Goal: Task Accomplishment & Management: Manage account settings

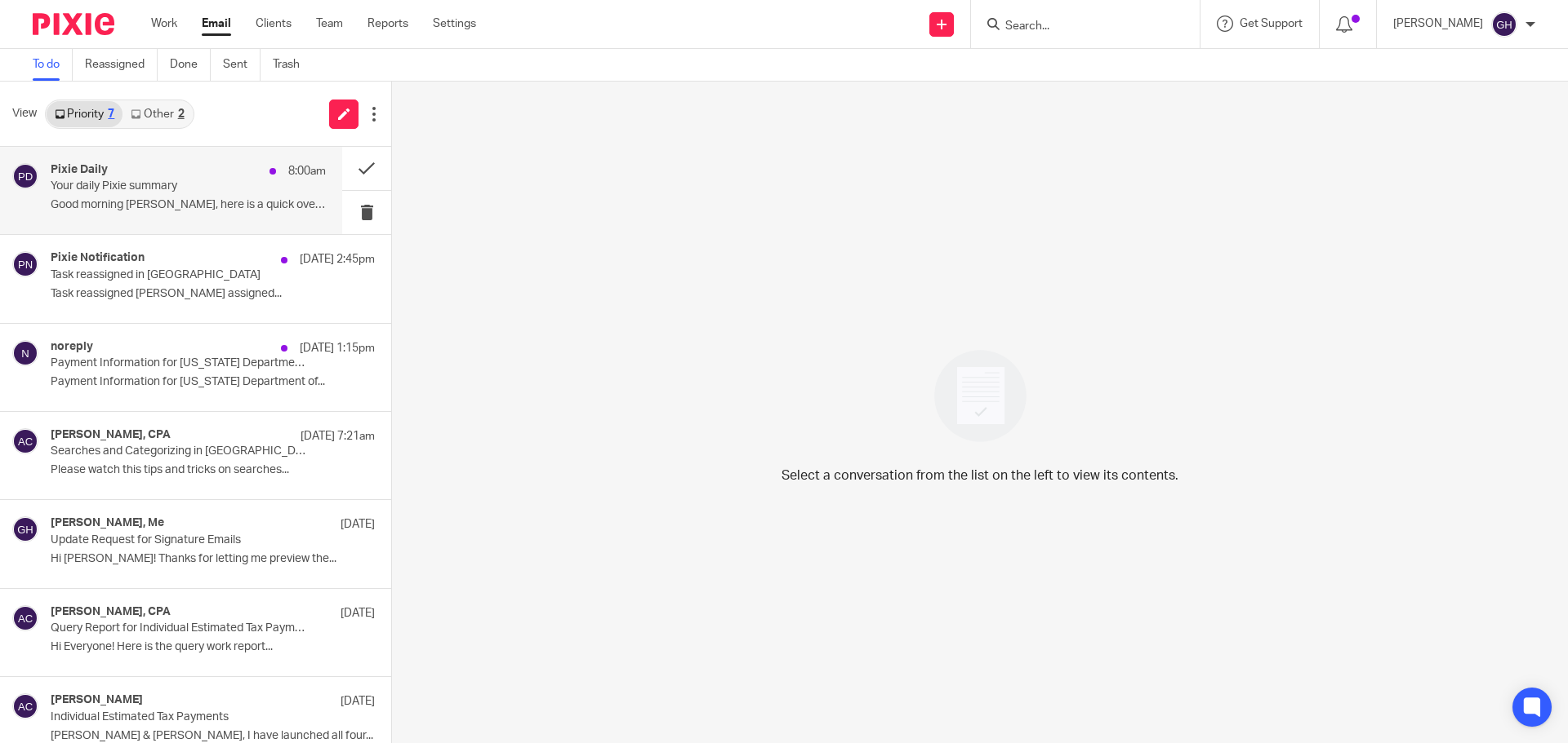
click at [255, 187] on p "Your daily Pixie summary" at bounding box center [161, 186] width 220 height 14
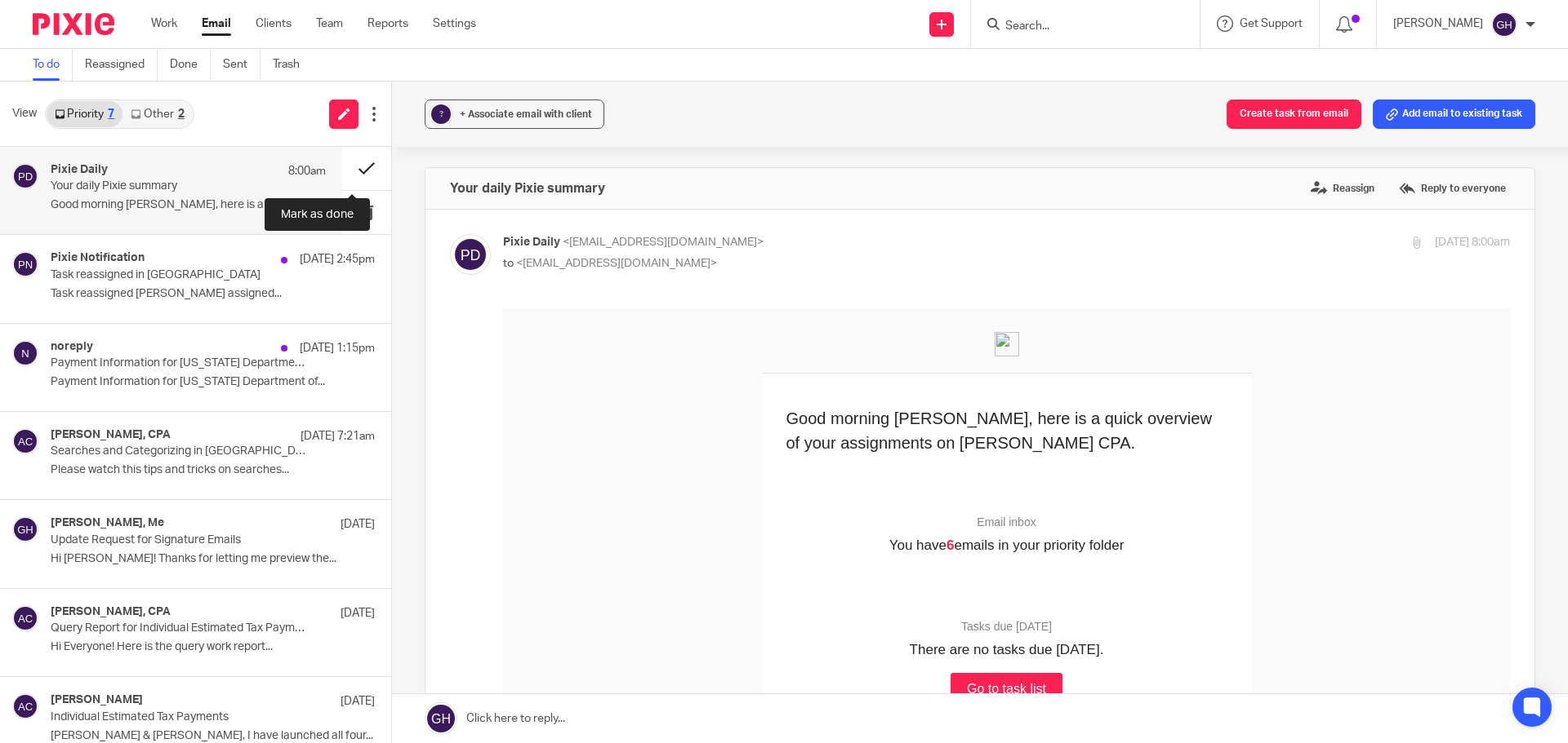
click at [342, 169] on button at bounding box center [366, 168] width 49 height 43
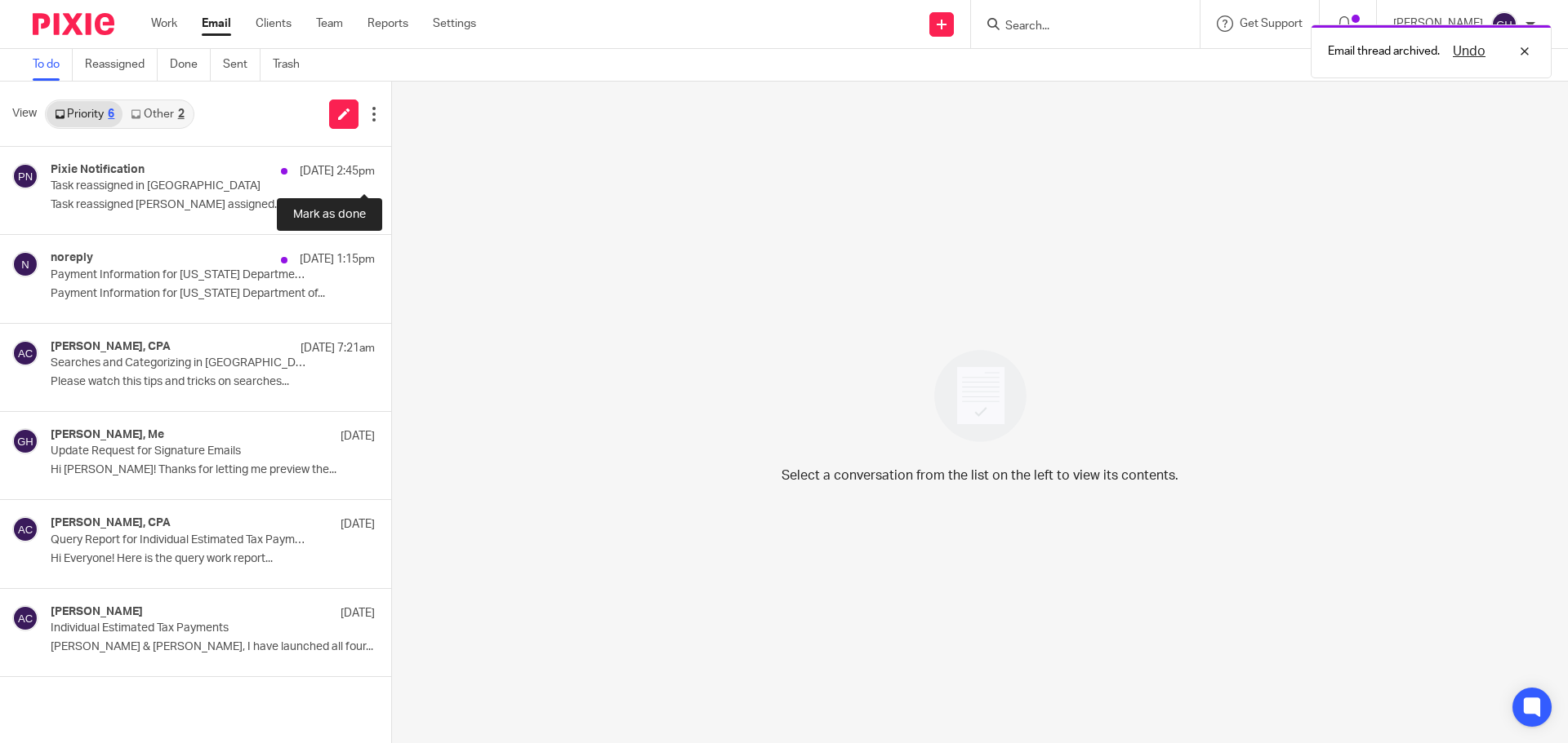
click at [391, 169] on button at bounding box center [397, 168] width 13 height 43
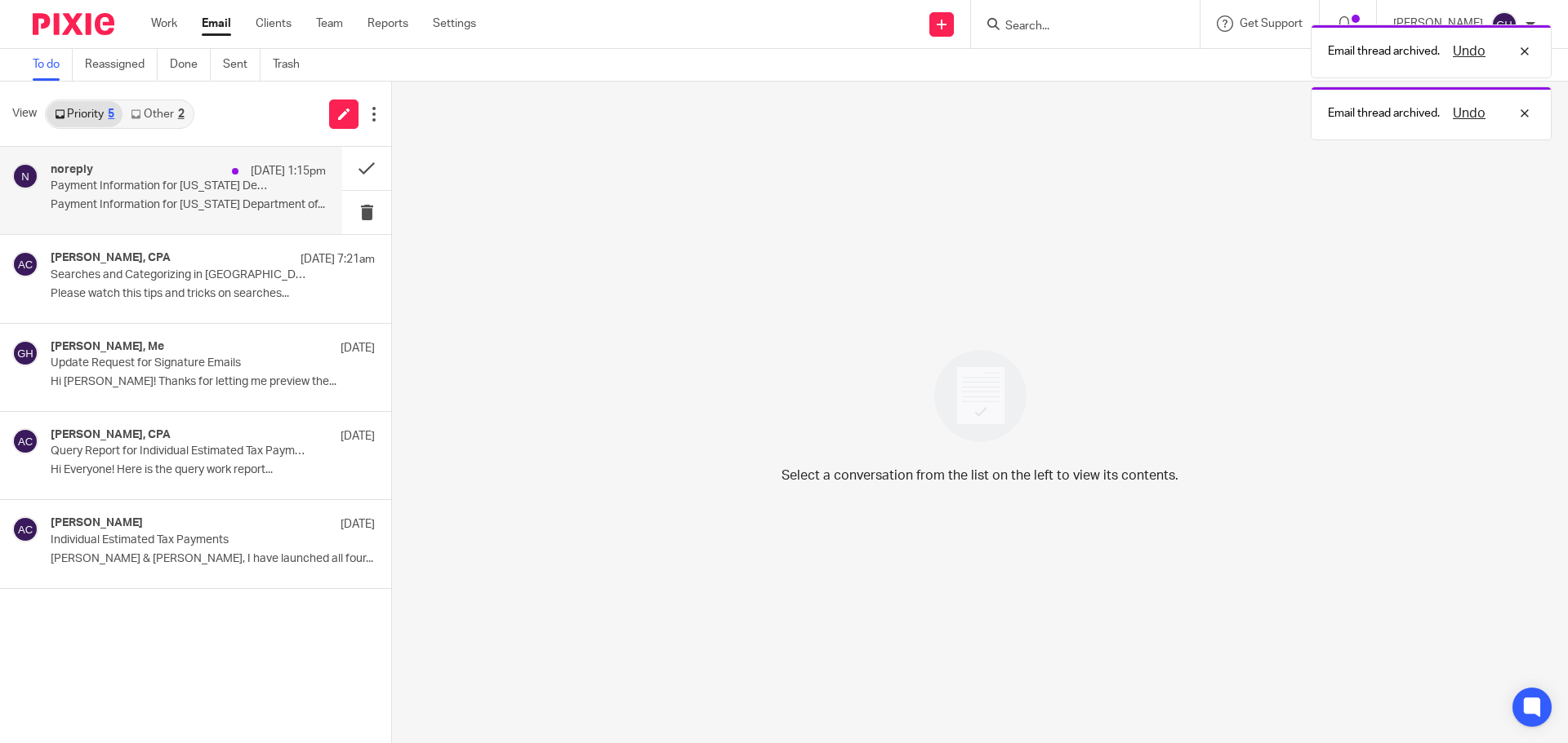
click at [208, 222] on div "noreply Aug 25 1:15pm Payment Information for Michigan Department of Treasury I…" at bounding box center [170, 190] width 342 height 87
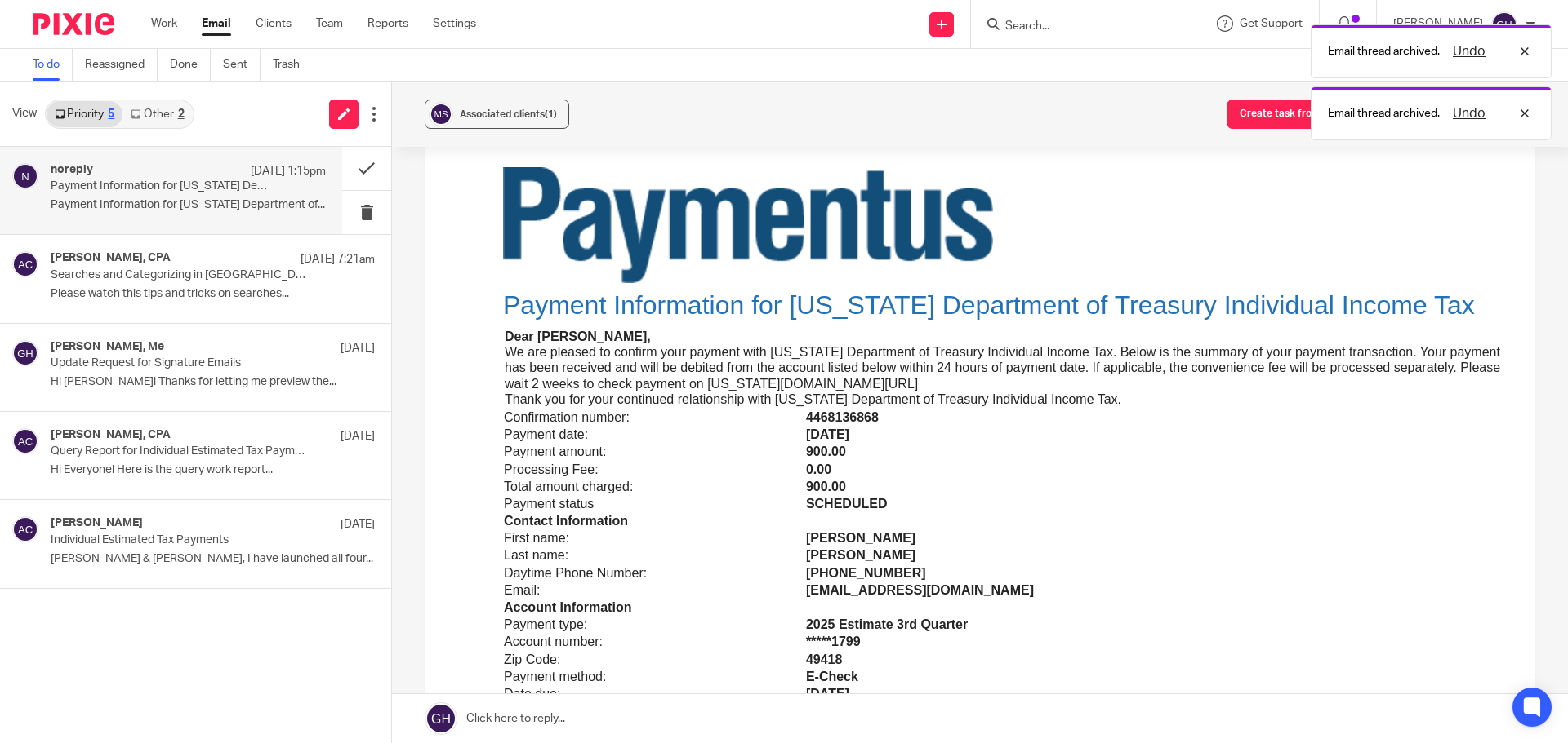
scroll to position [163, 0]
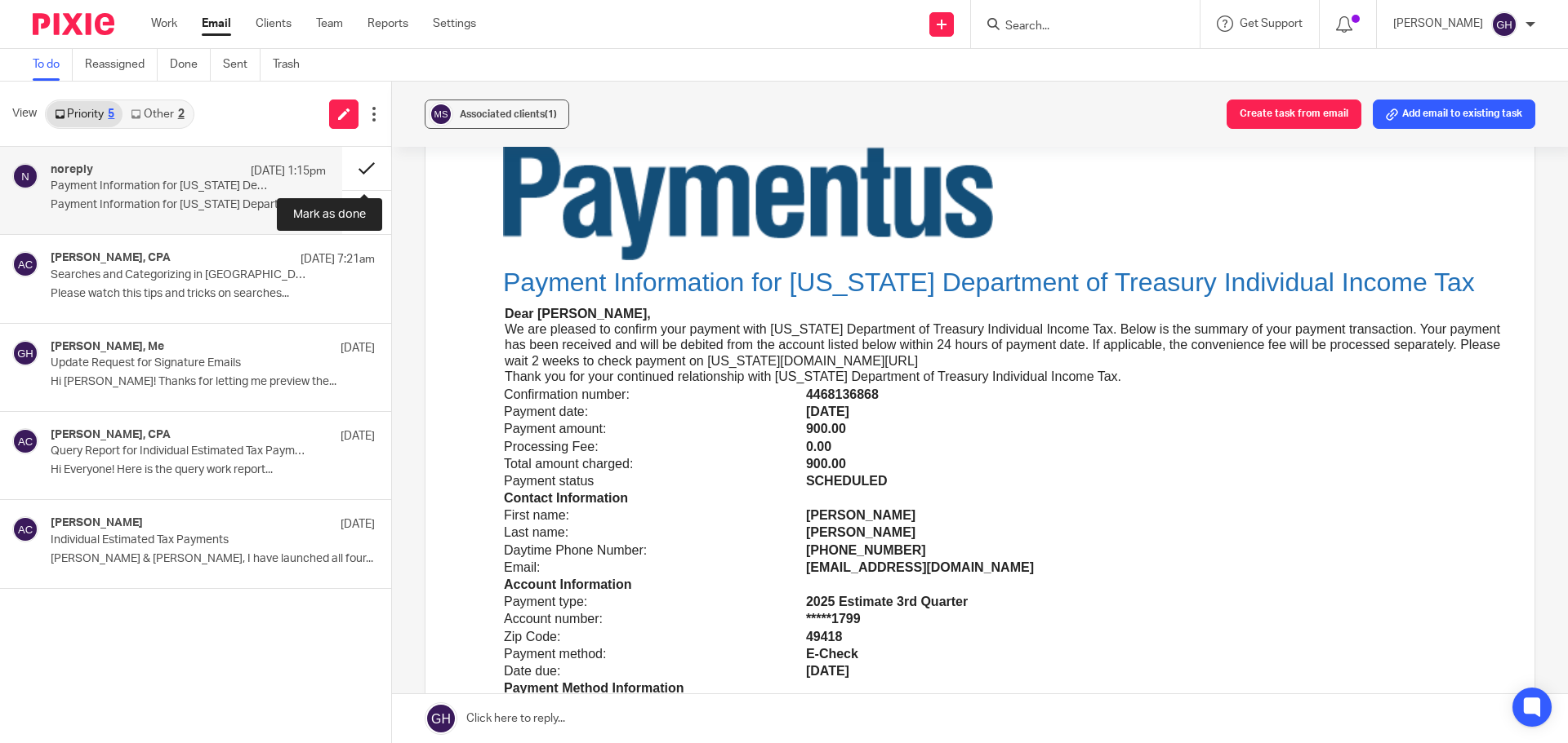
click at [368, 155] on button at bounding box center [366, 168] width 49 height 43
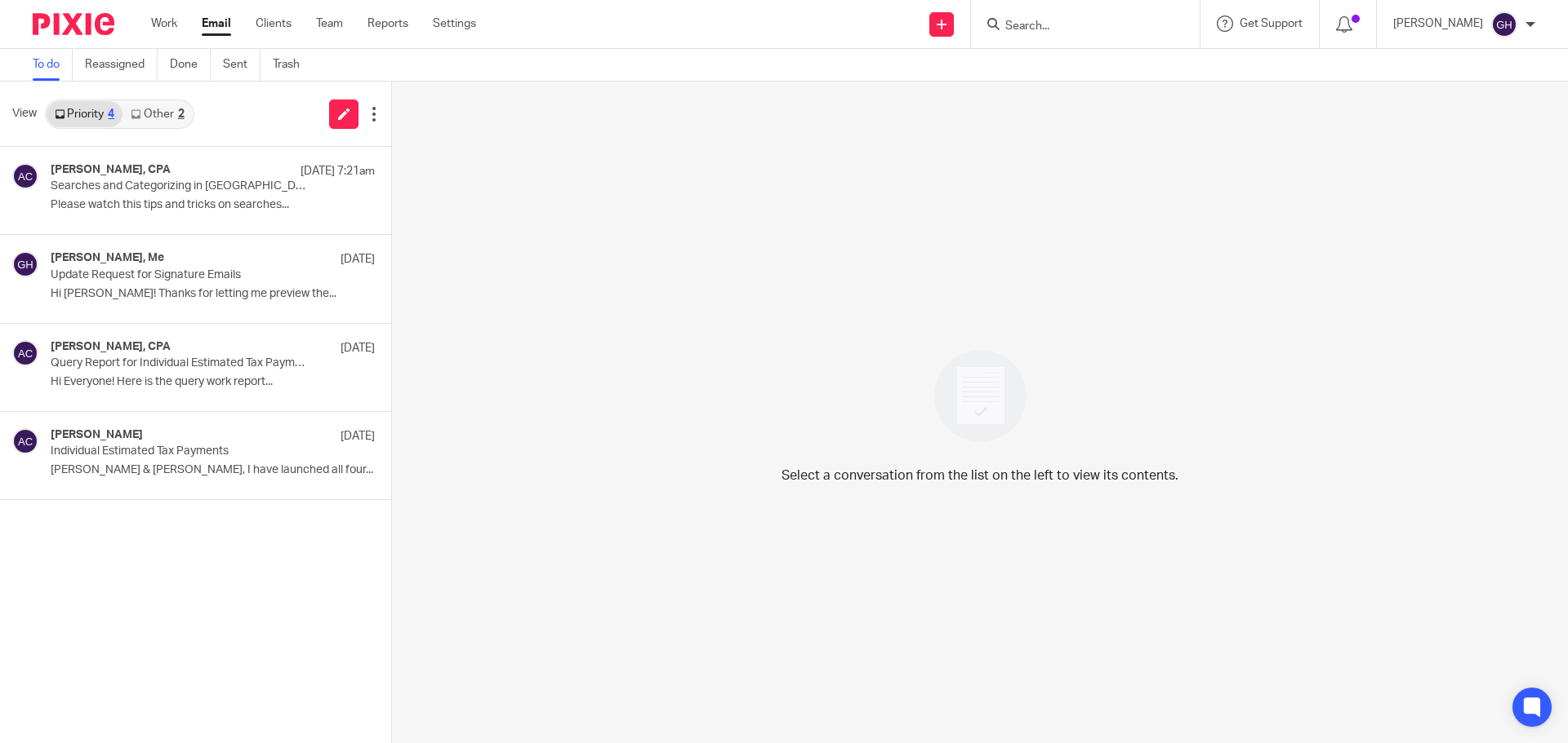
click at [177, 112] on link "Other 2" at bounding box center [157, 114] width 70 height 26
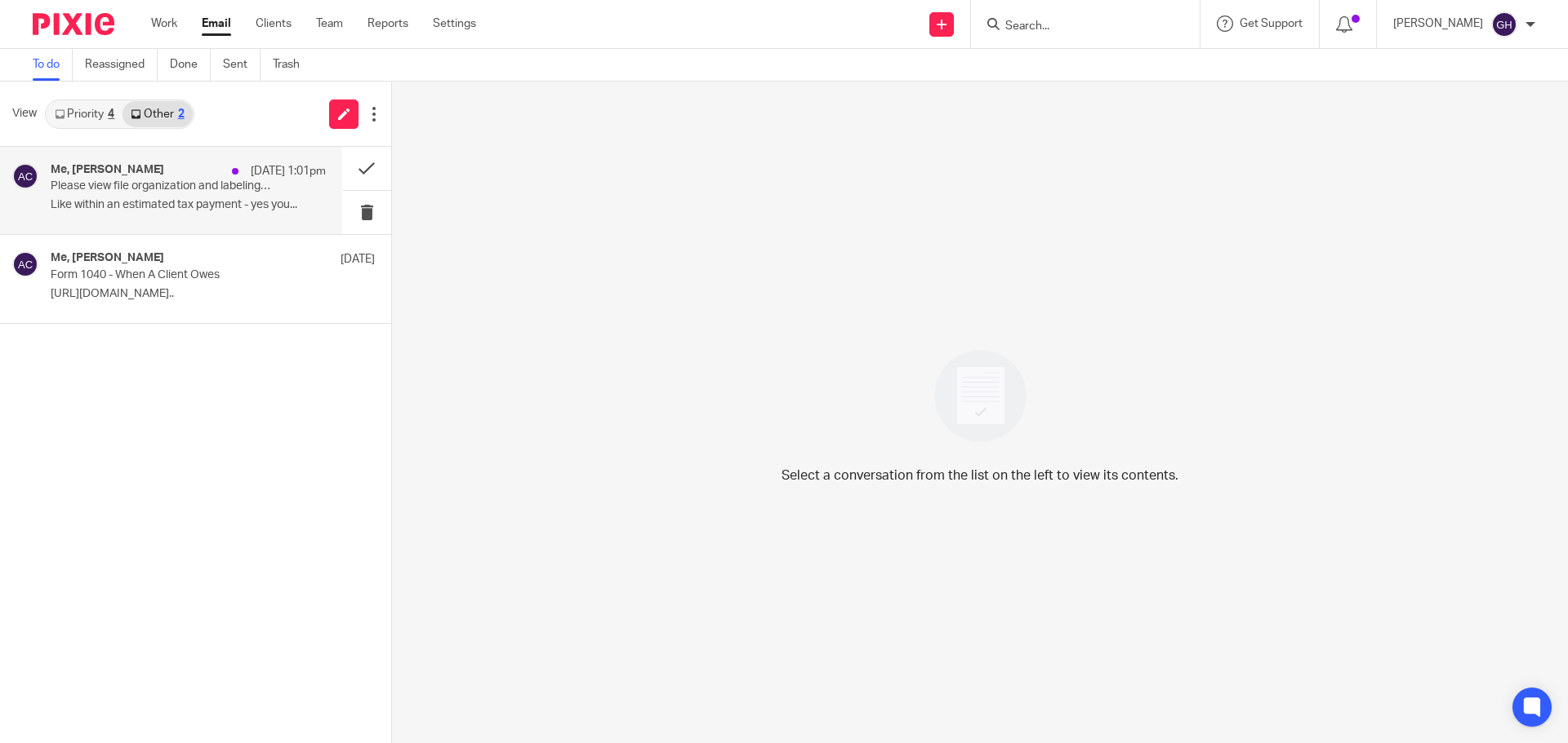
click at [160, 194] on div "Me, Amy Corfixsen Aug 25 1:01pm Please view file organization and labeling as w…" at bounding box center [188, 191] width 275 height 55
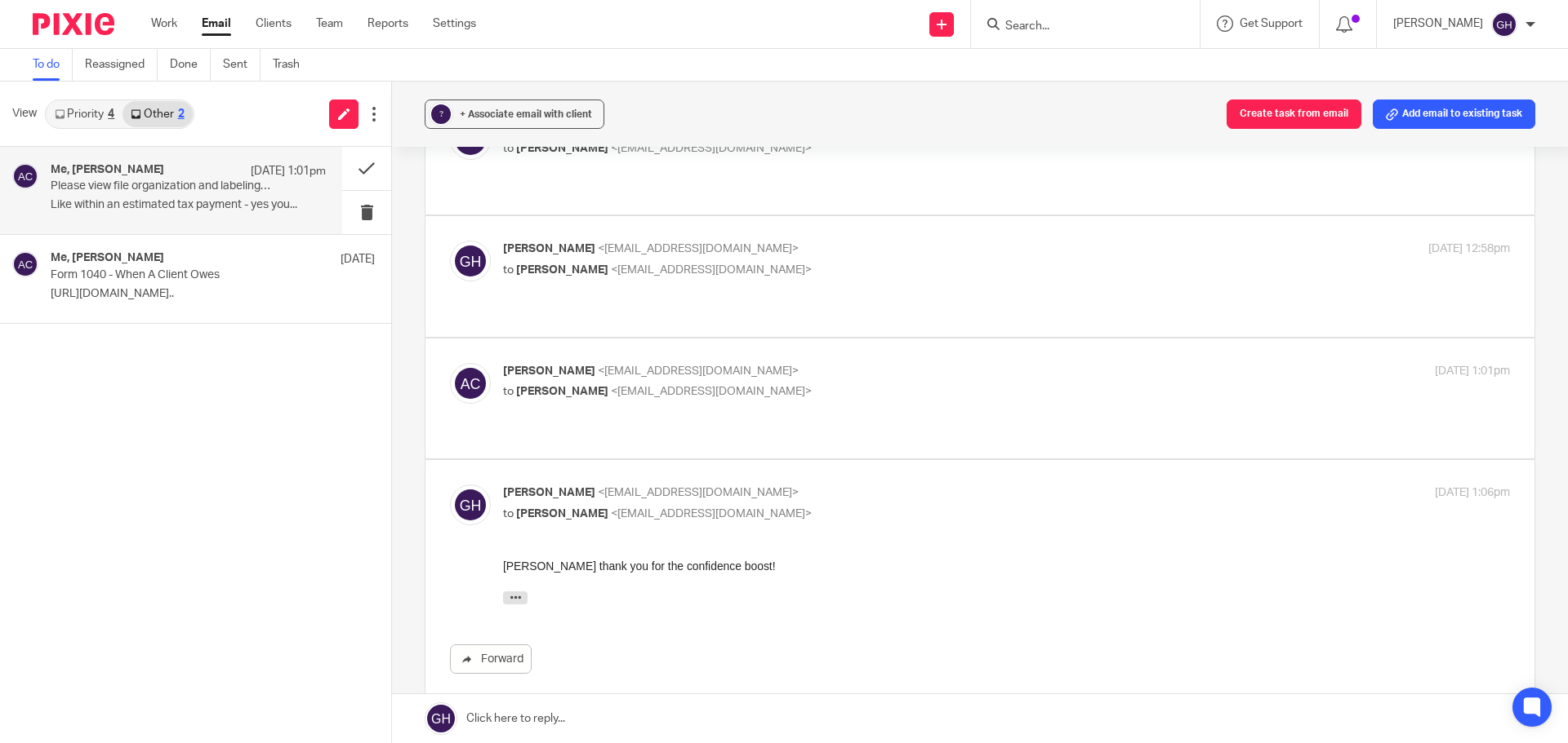
scroll to position [0, 0]
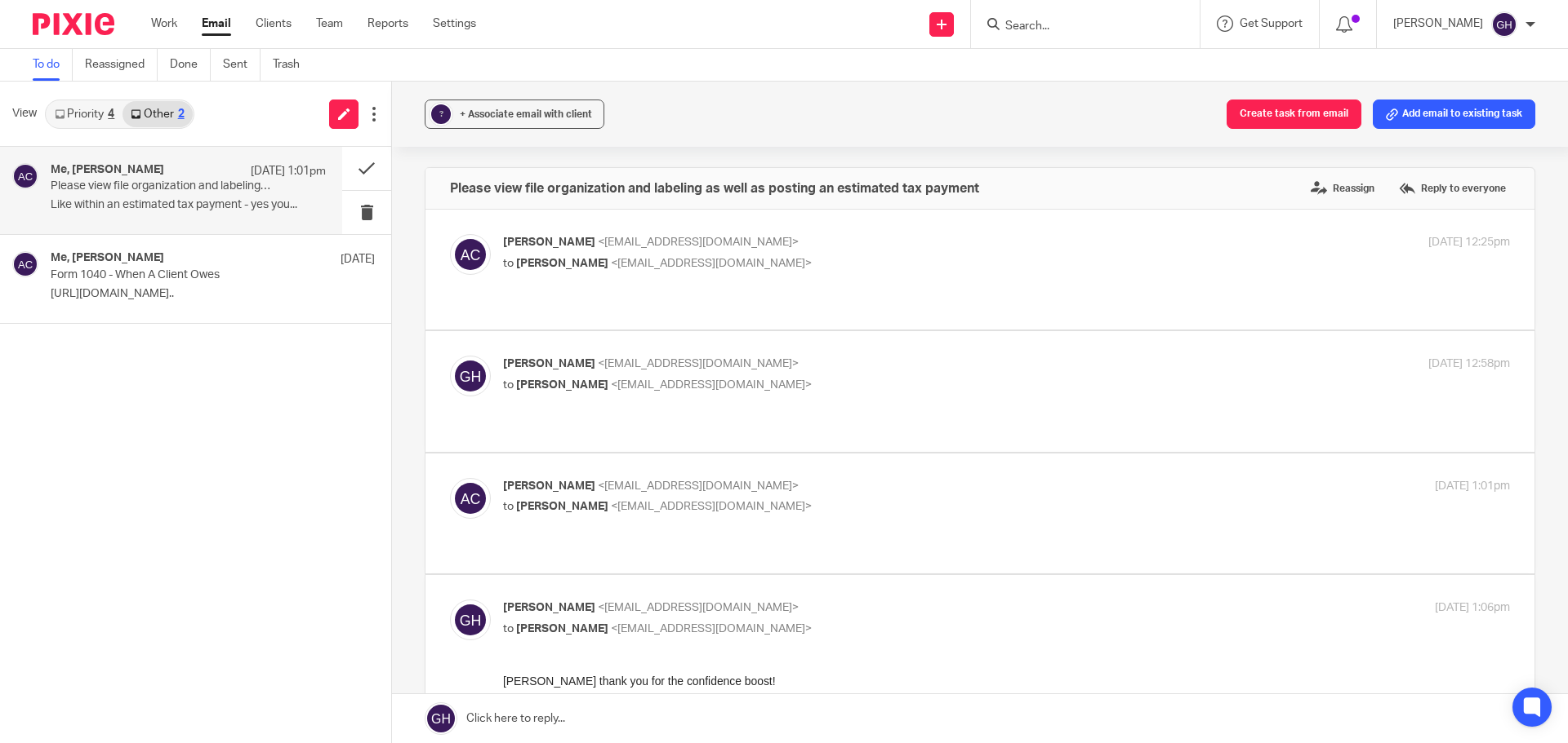
click at [738, 258] on span "<gabby@amylcpa.com>" at bounding box center [711, 263] width 201 height 12
checkbox input "true"
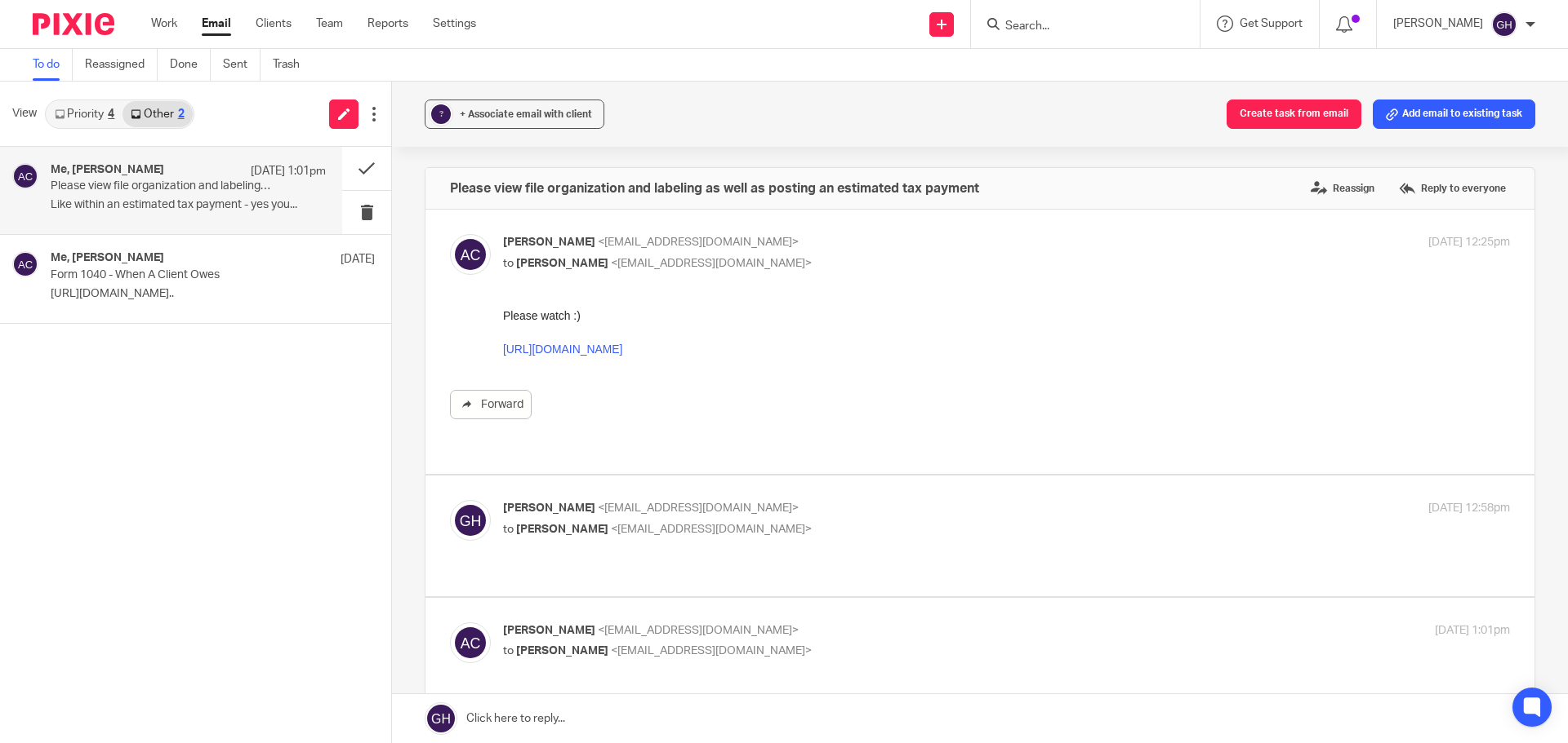
click at [648, 503] on span "<gabby@amylcpa.com>" at bounding box center [697, 509] width 201 height 12
checkbox input "true"
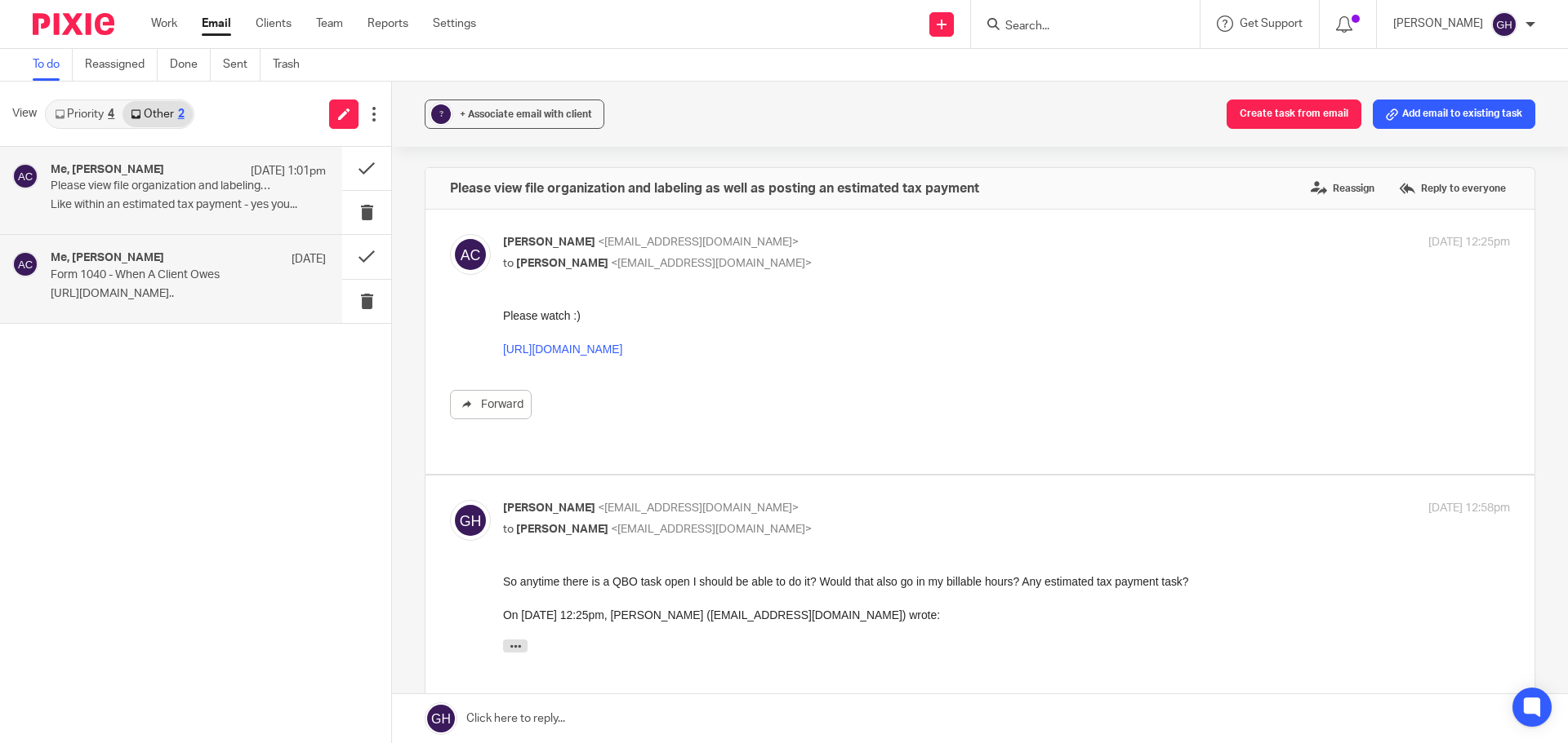
click at [180, 300] on p "https://www.loom.com/share/cfdf5732ba484a9b9d35..." at bounding box center [188, 294] width 275 height 14
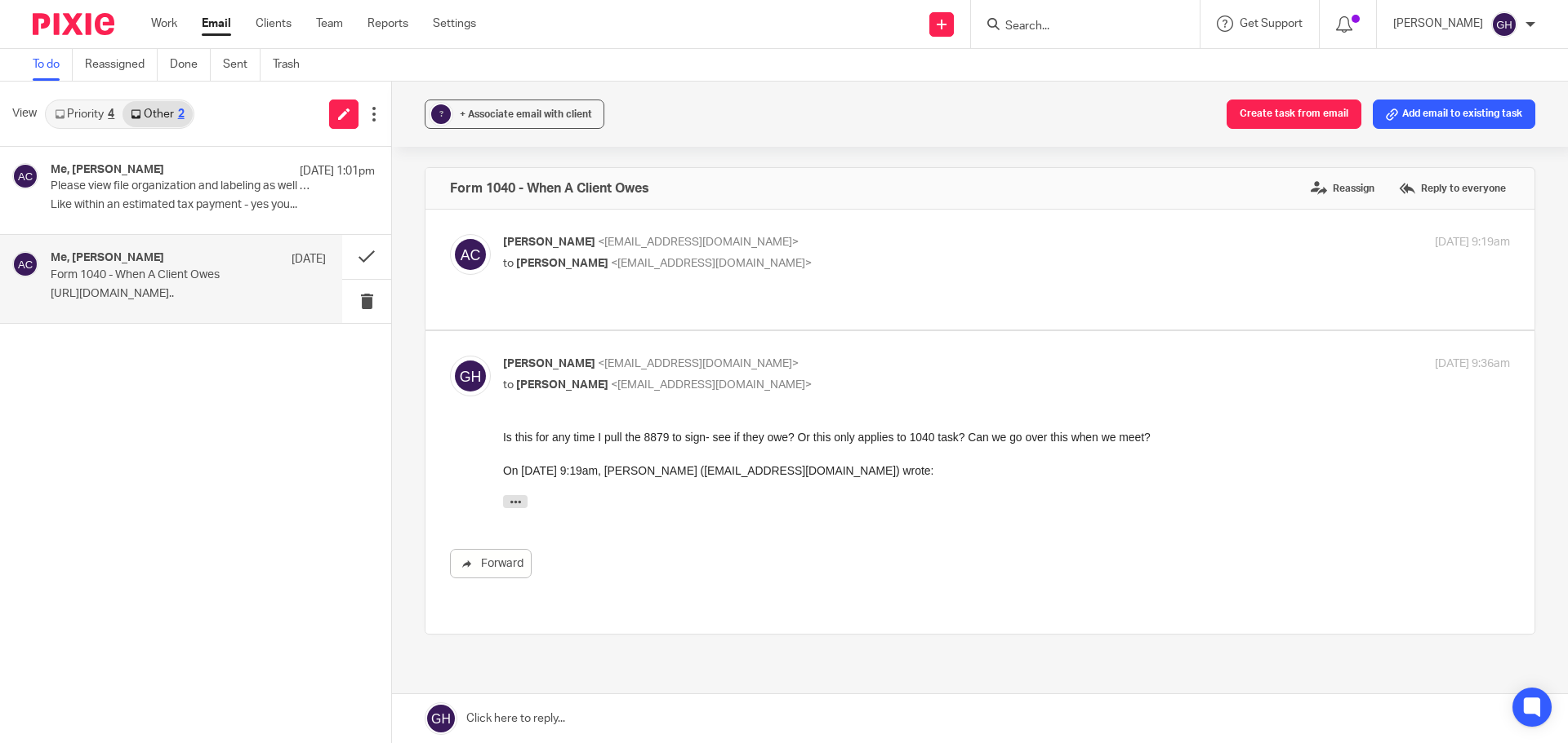
click at [853, 288] on div "Amy Corfixsen <amylcpa@gmail.com> to Gabby Hallatschek <gabby@amylcpa.com> Aug …" at bounding box center [979, 269] width 1060 height 71
click at [791, 245] on p "Amy Corfixsen <amylcpa@gmail.com>" at bounding box center [838, 243] width 671 height 18
checkbox input "true"
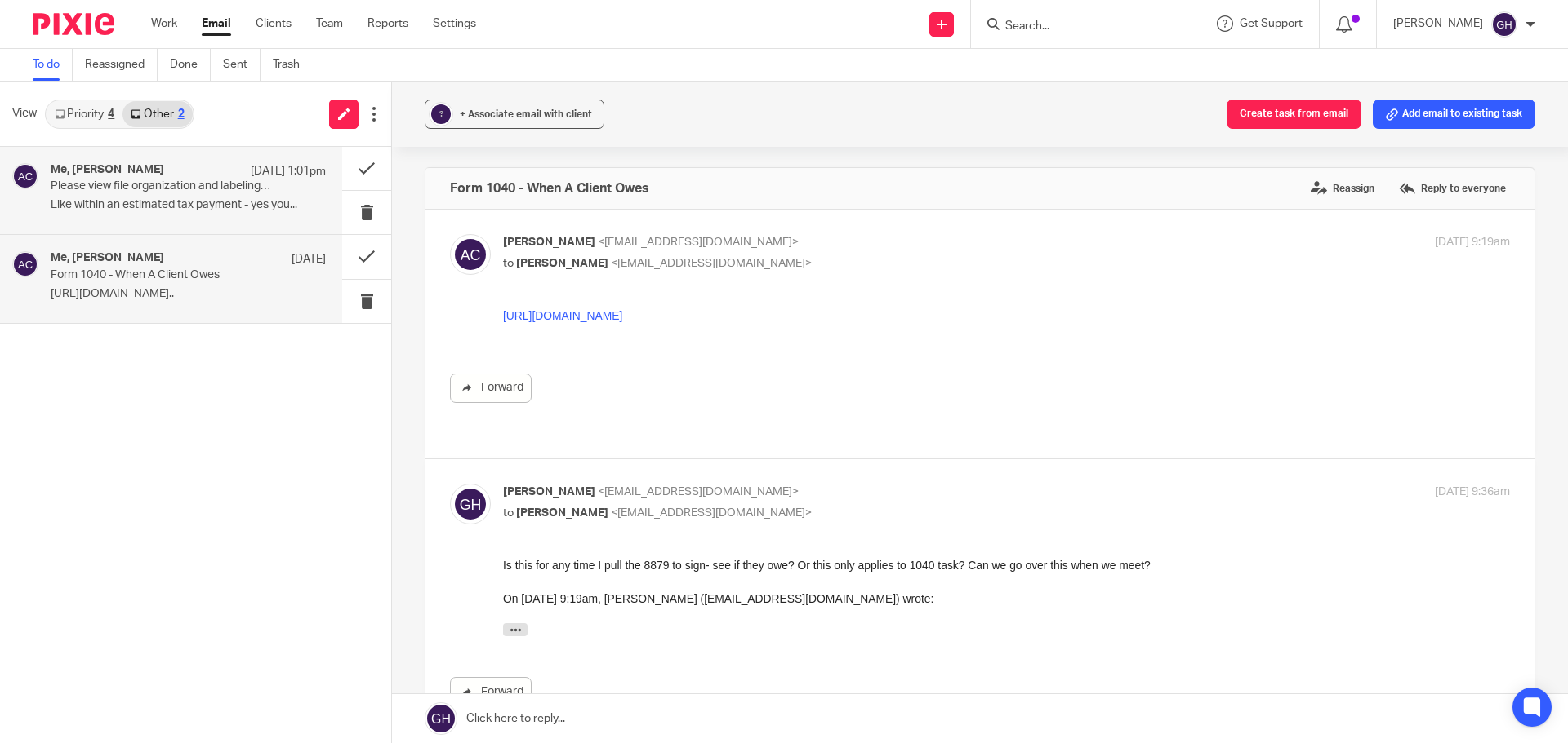
click at [91, 183] on p "Please view file organization and labeling as well as posting an estimated tax …" at bounding box center [161, 186] width 220 height 14
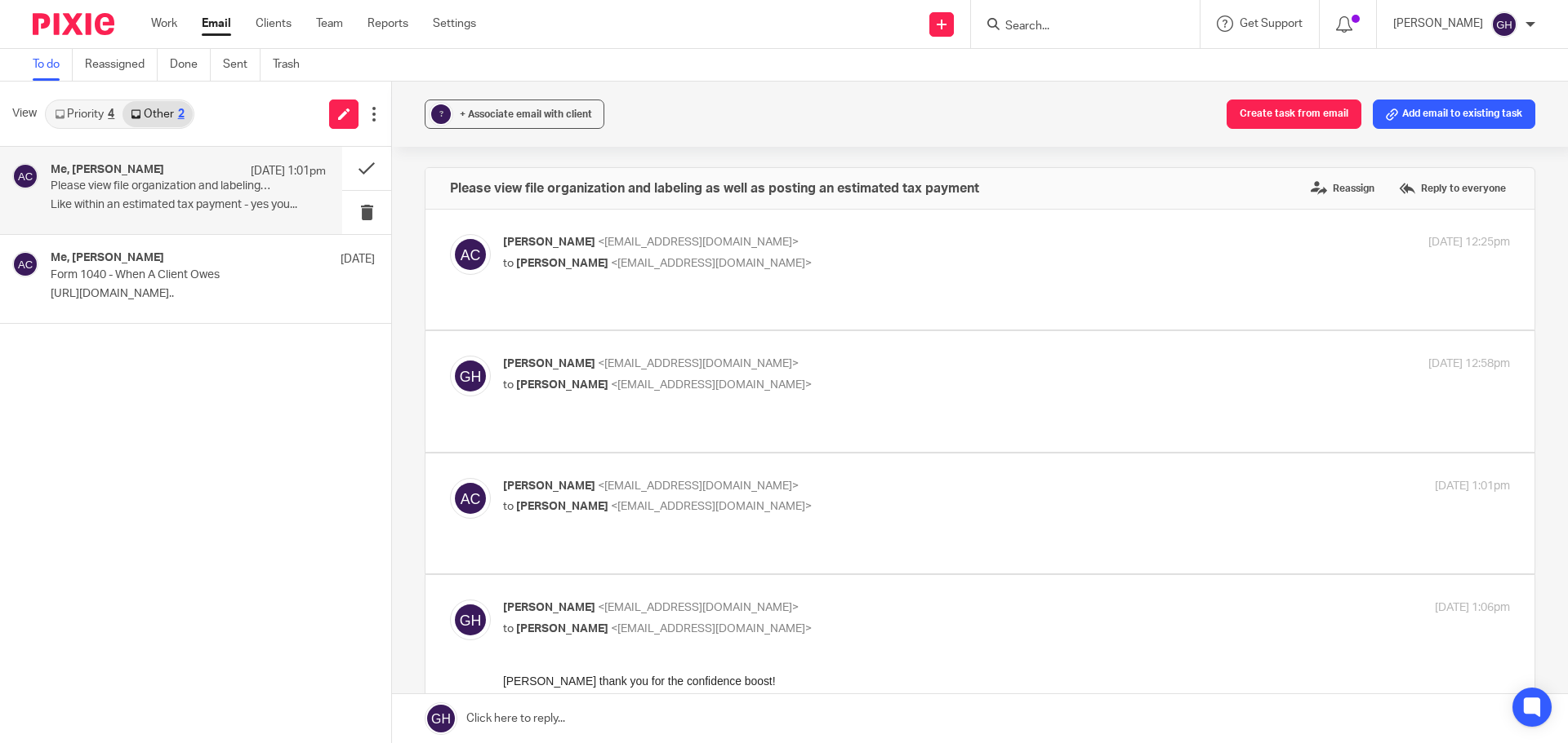
click at [76, 116] on link "Priority 4" at bounding box center [85, 114] width 76 height 26
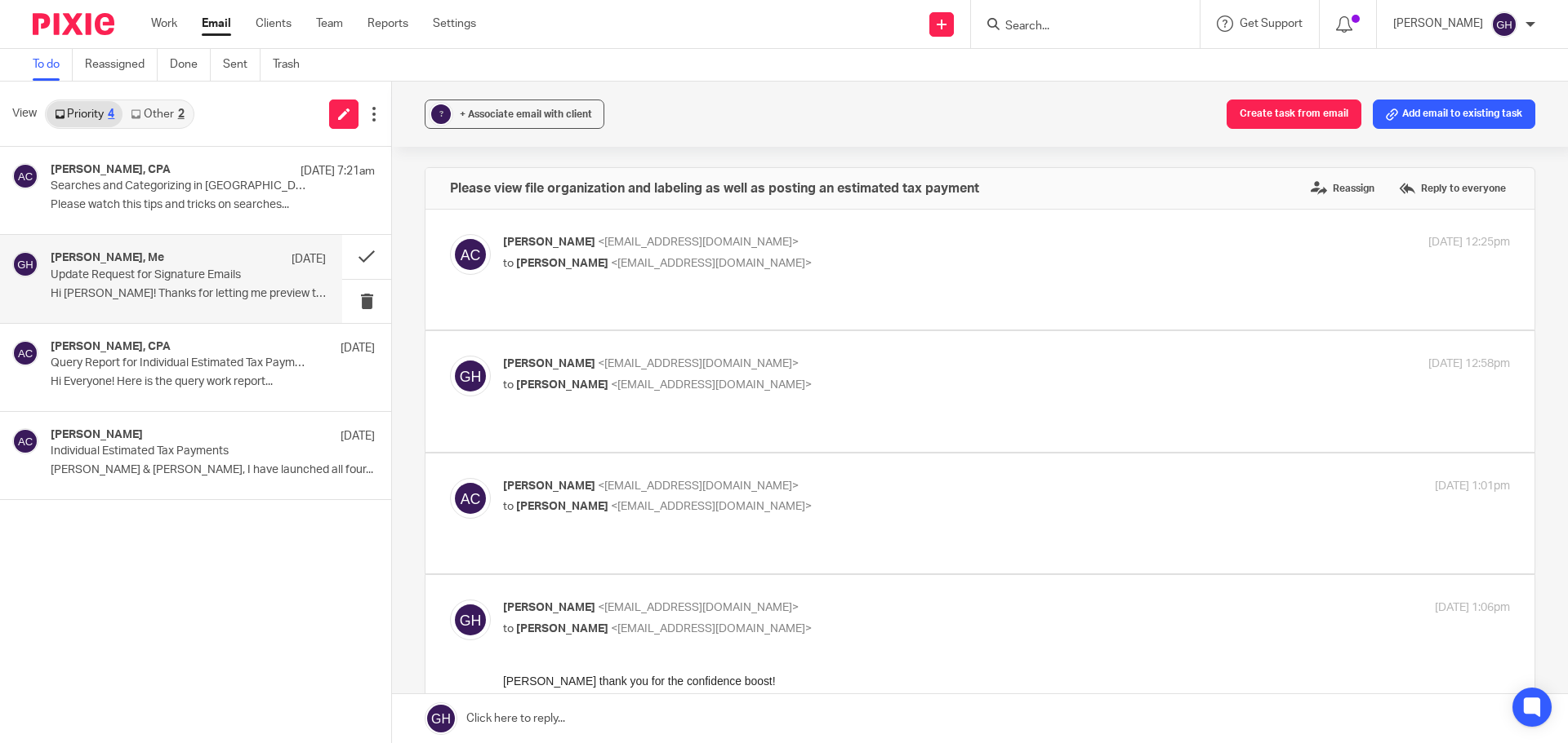
click at [214, 291] on p "Hi Gabby! Thanks for letting me preview the..." at bounding box center [188, 294] width 275 height 14
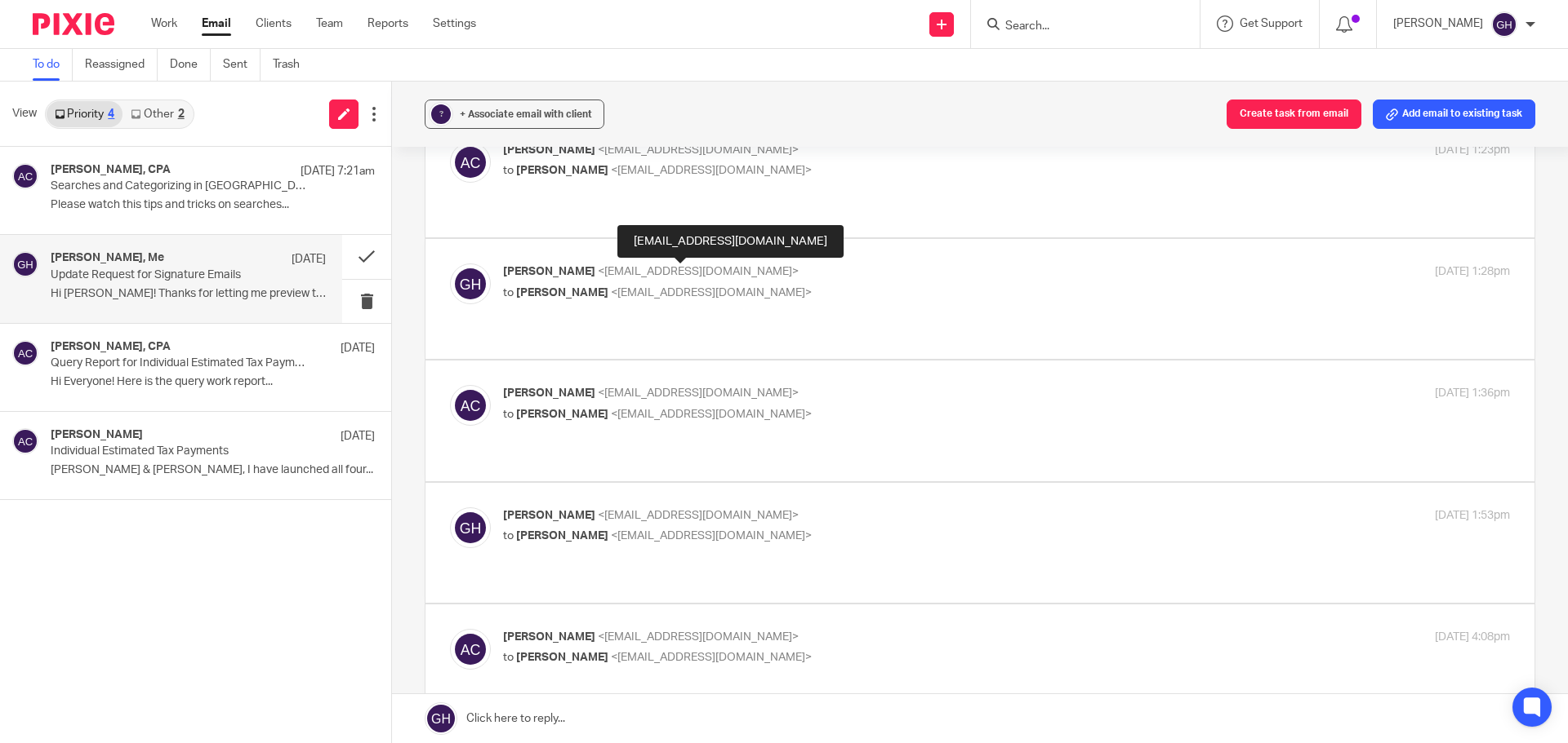
scroll to position [408, 0]
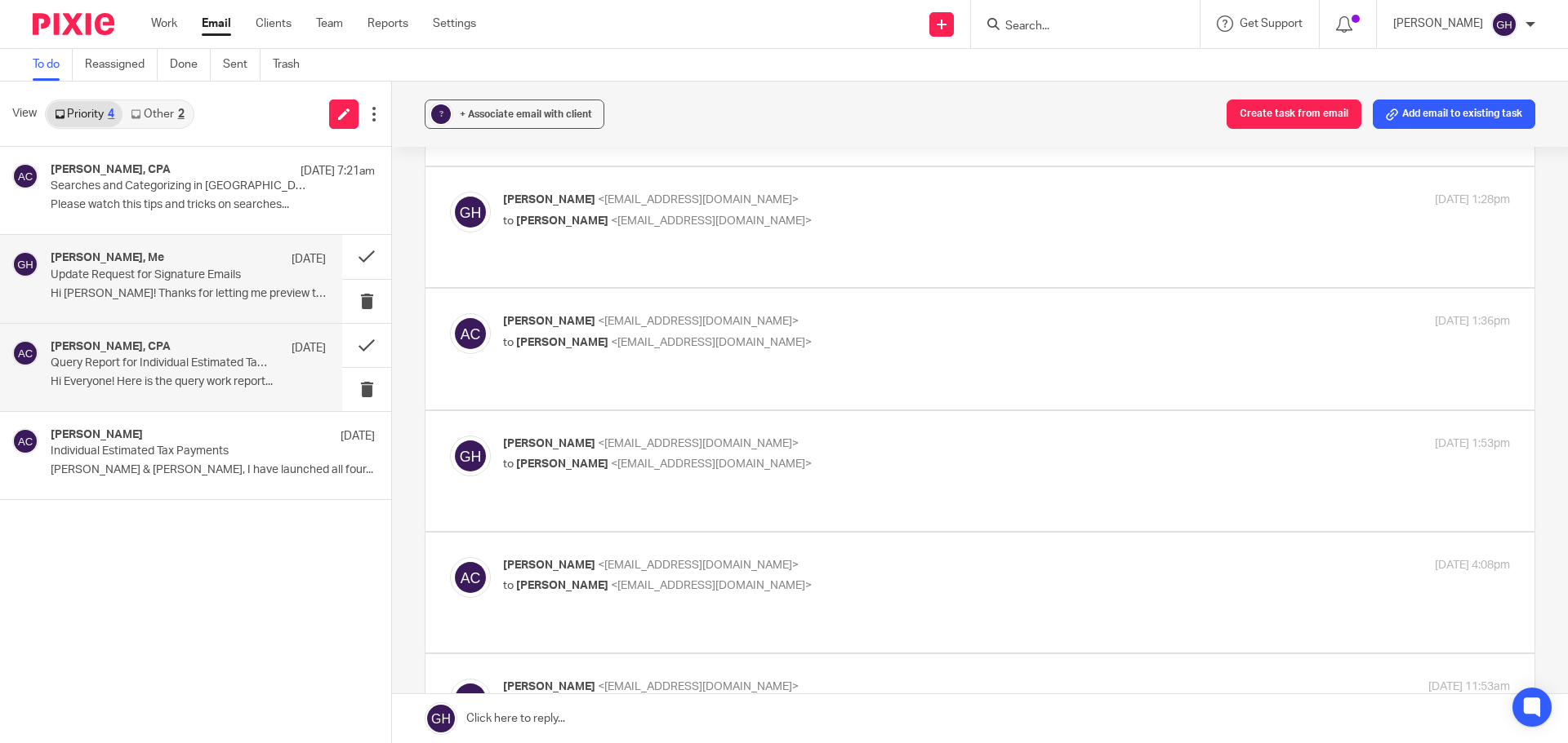
click at [184, 346] on div "Amy L Corfixsen, CPA Aug 19" at bounding box center [188, 348] width 275 height 17
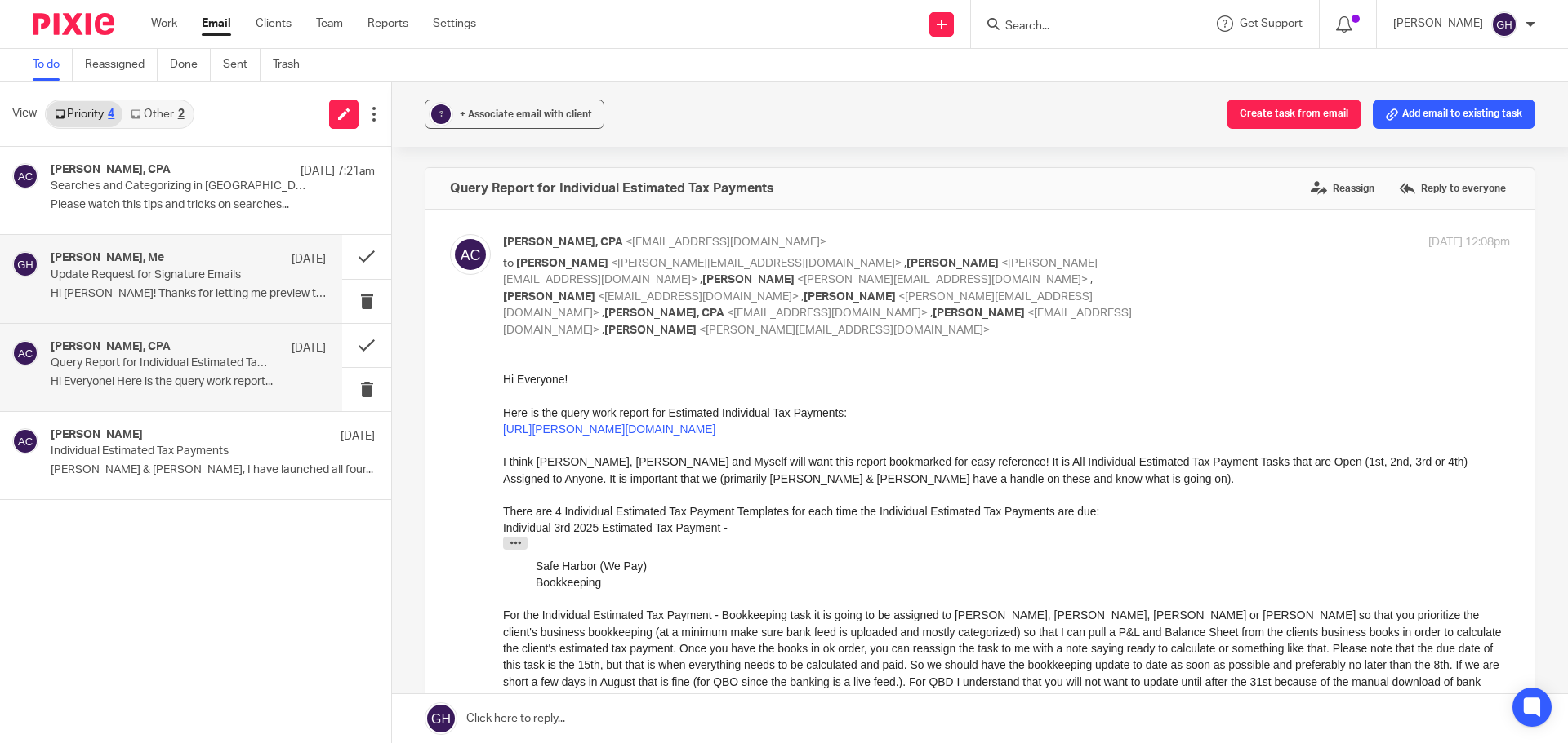
scroll to position [0, 0]
click at [189, 266] on div "Amy Corfixsen, Me Aug 19" at bounding box center [188, 259] width 275 height 17
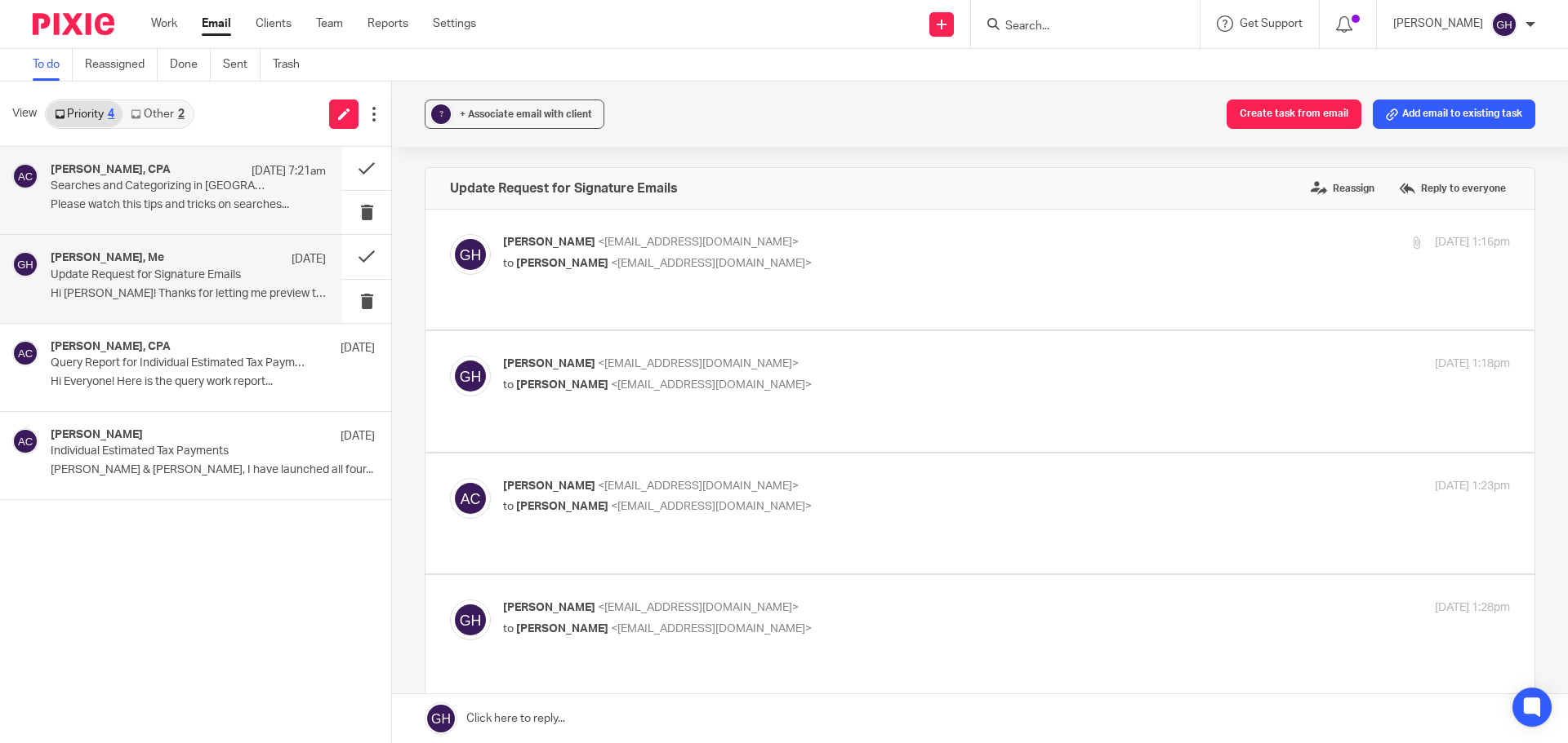
click at [209, 187] on p "Searches and Categorizing in QBO" at bounding box center [161, 186] width 220 height 14
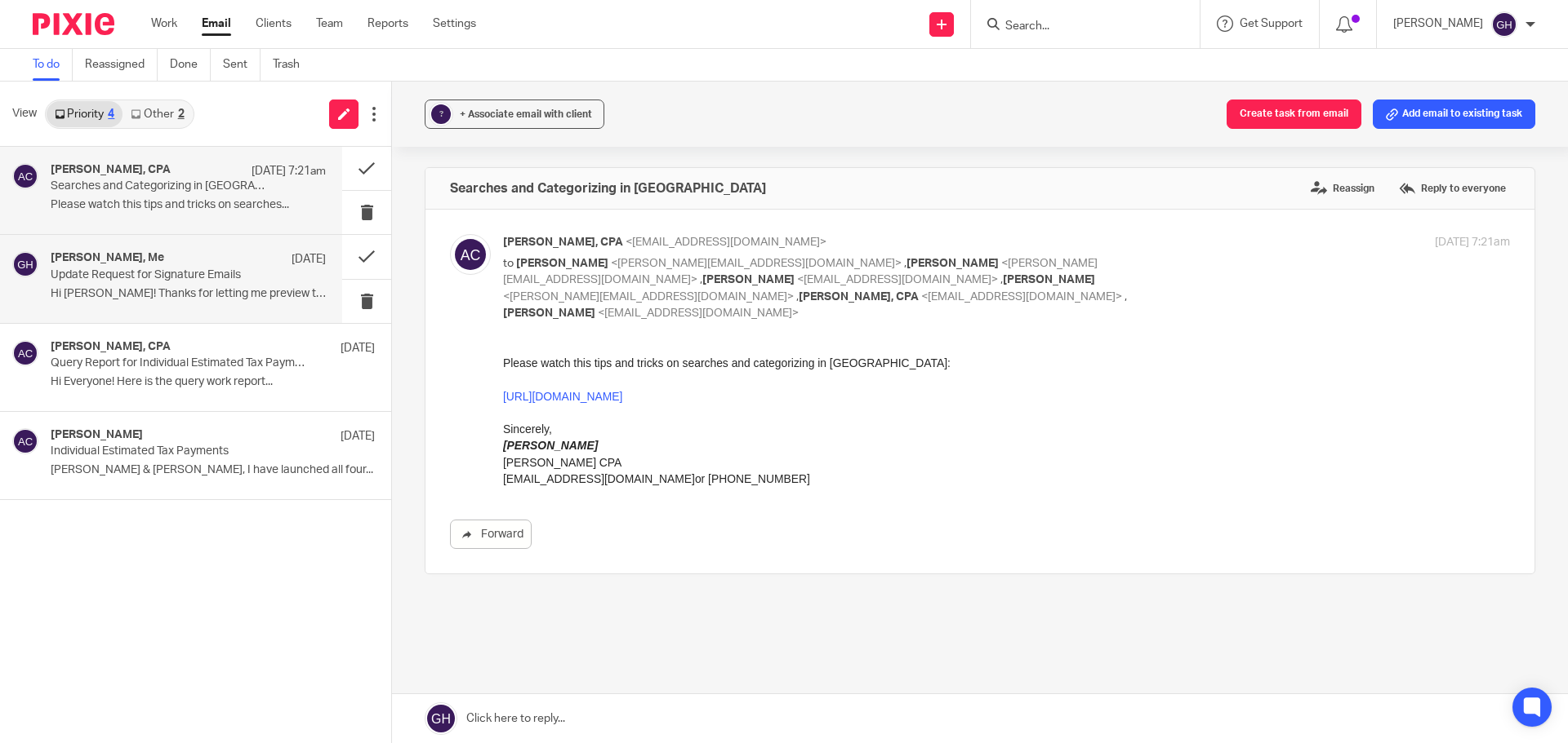
click at [187, 292] on p "Hi Gabby! Thanks for letting me preview the..." at bounding box center [188, 294] width 275 height 14
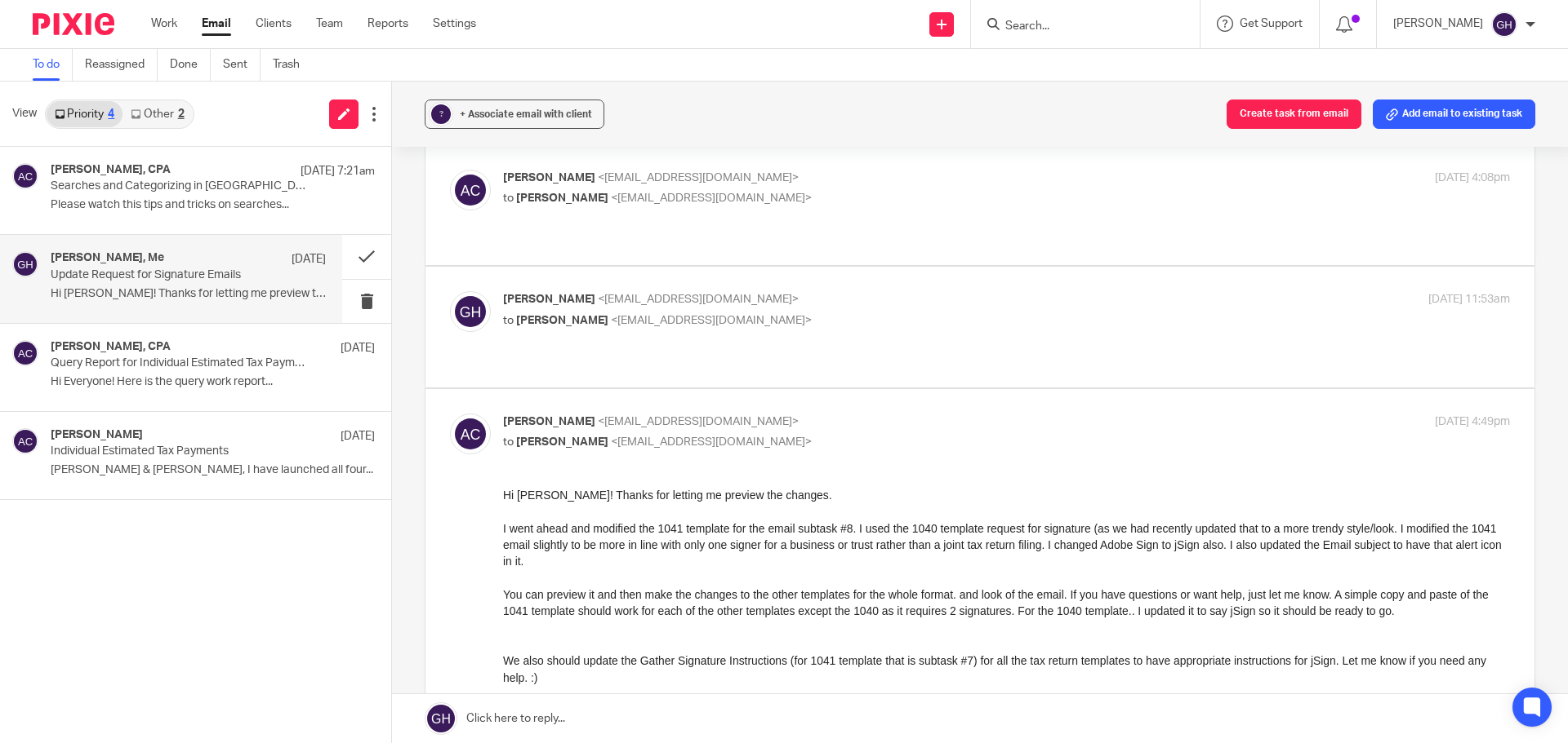
scroll to position [716, 0]
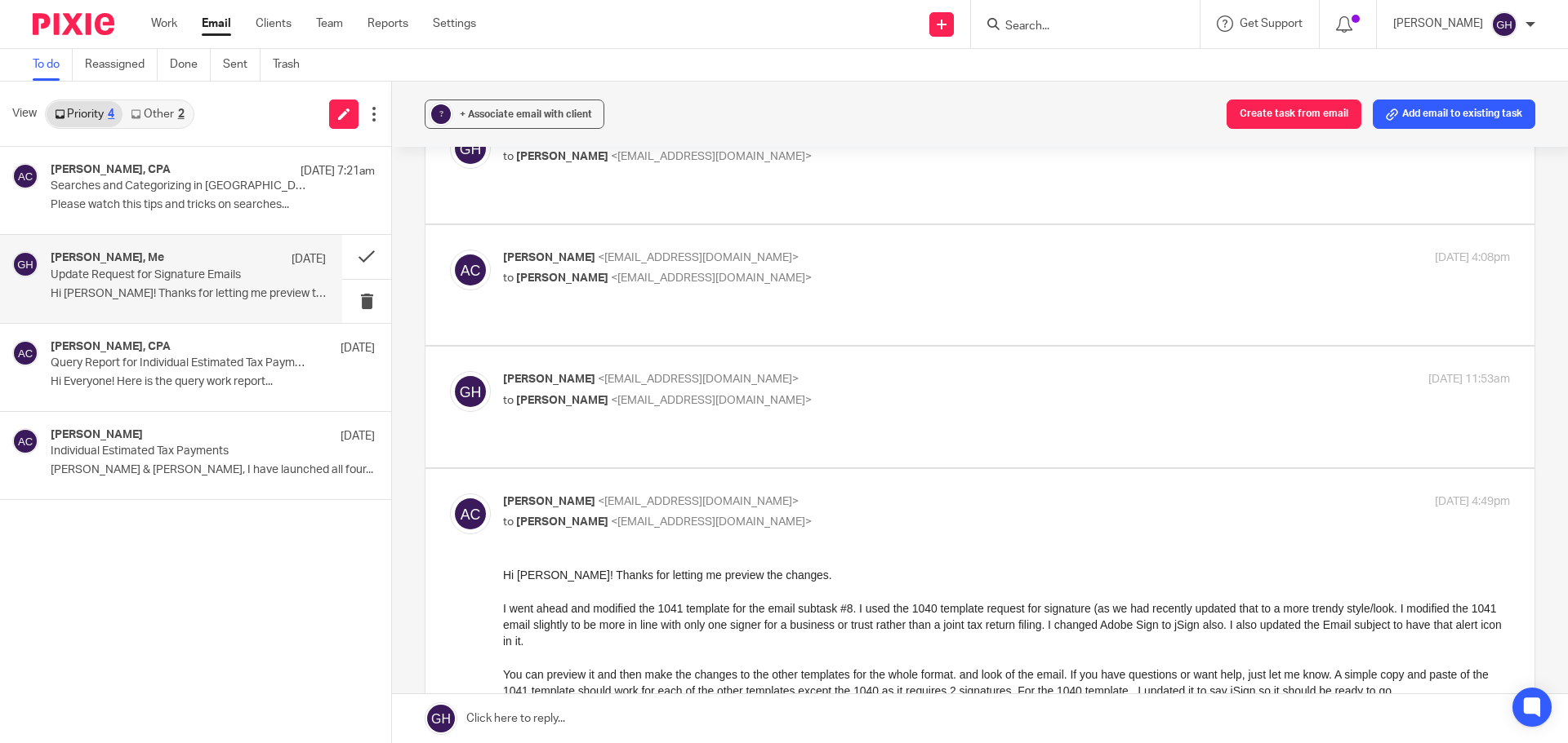
click at [163, 100] on div "Priority 4 Other 2" at bounding box center [119, 115] width 150 height 29
click at [165, 116] on link "Other 2" at bounding box center [157, 114] width 70 height 26
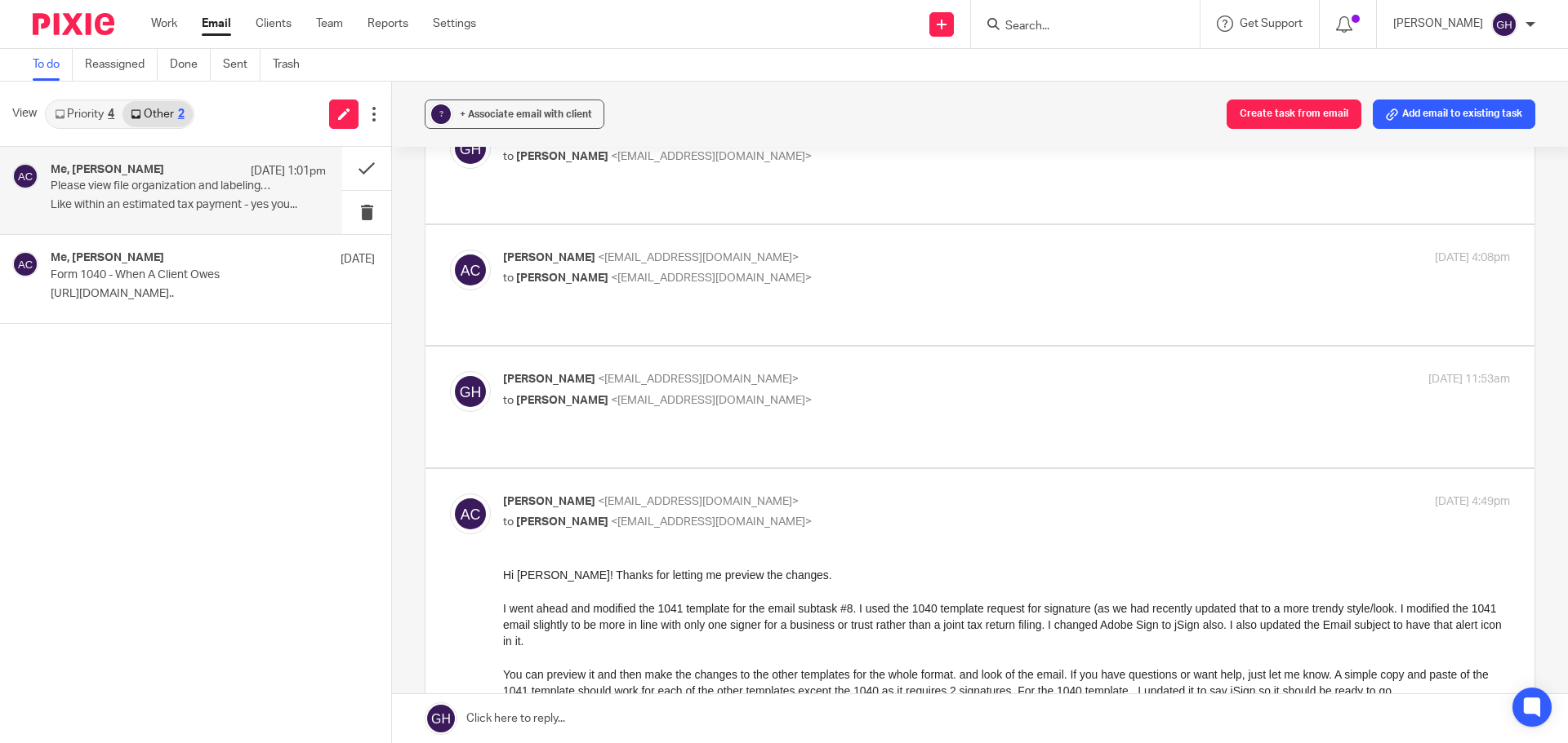
click at [155, 204] on p "Like within an estimated tax payment - yes you..." at bounding box center [188, 206] width 275 height 14
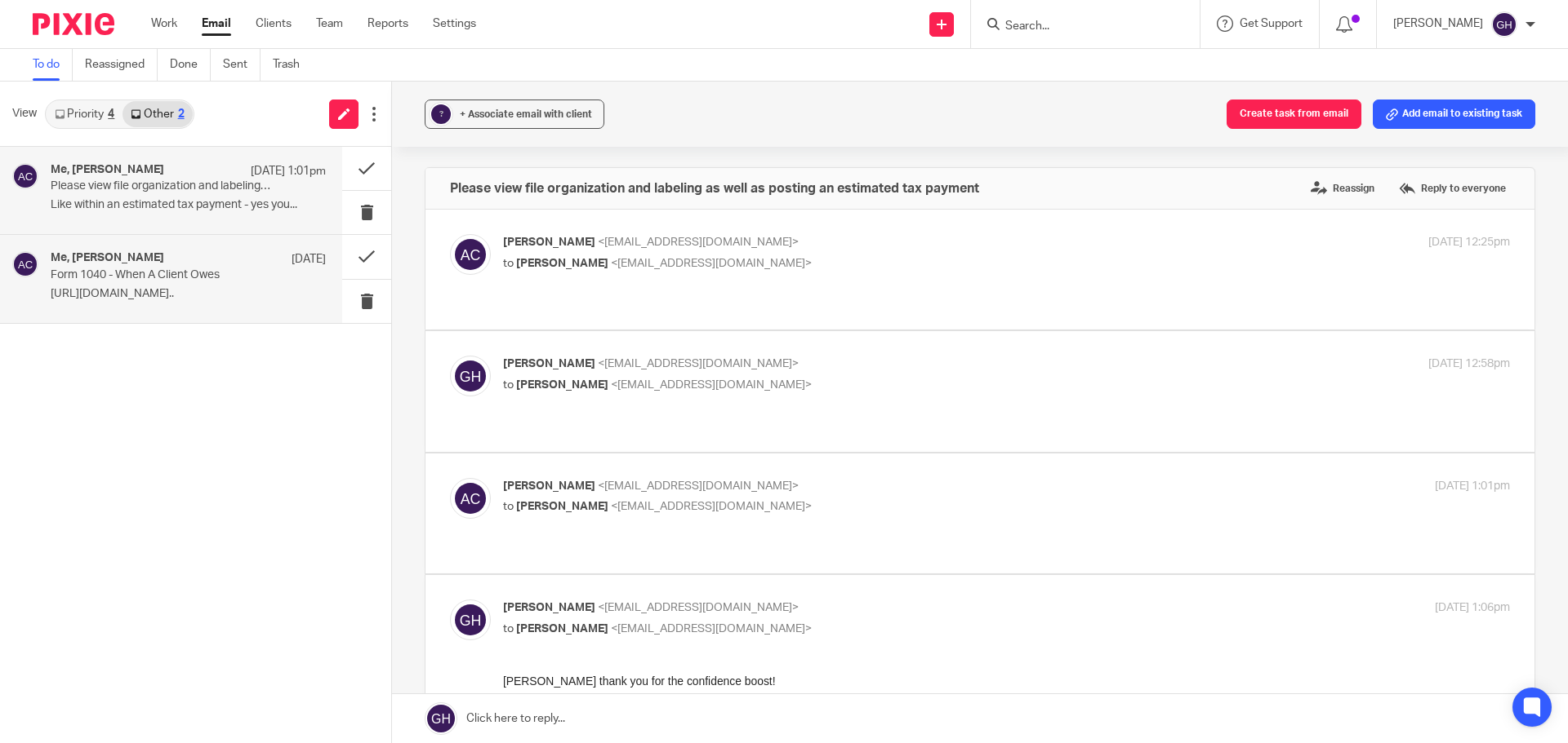
scroll to position [0, 0]
click at [751, 498] on p "to Gabby Hallatschek <gabby@amylcpa.com>" at bounding box center [838, 507] width 671 height 18
checkbox input "true"
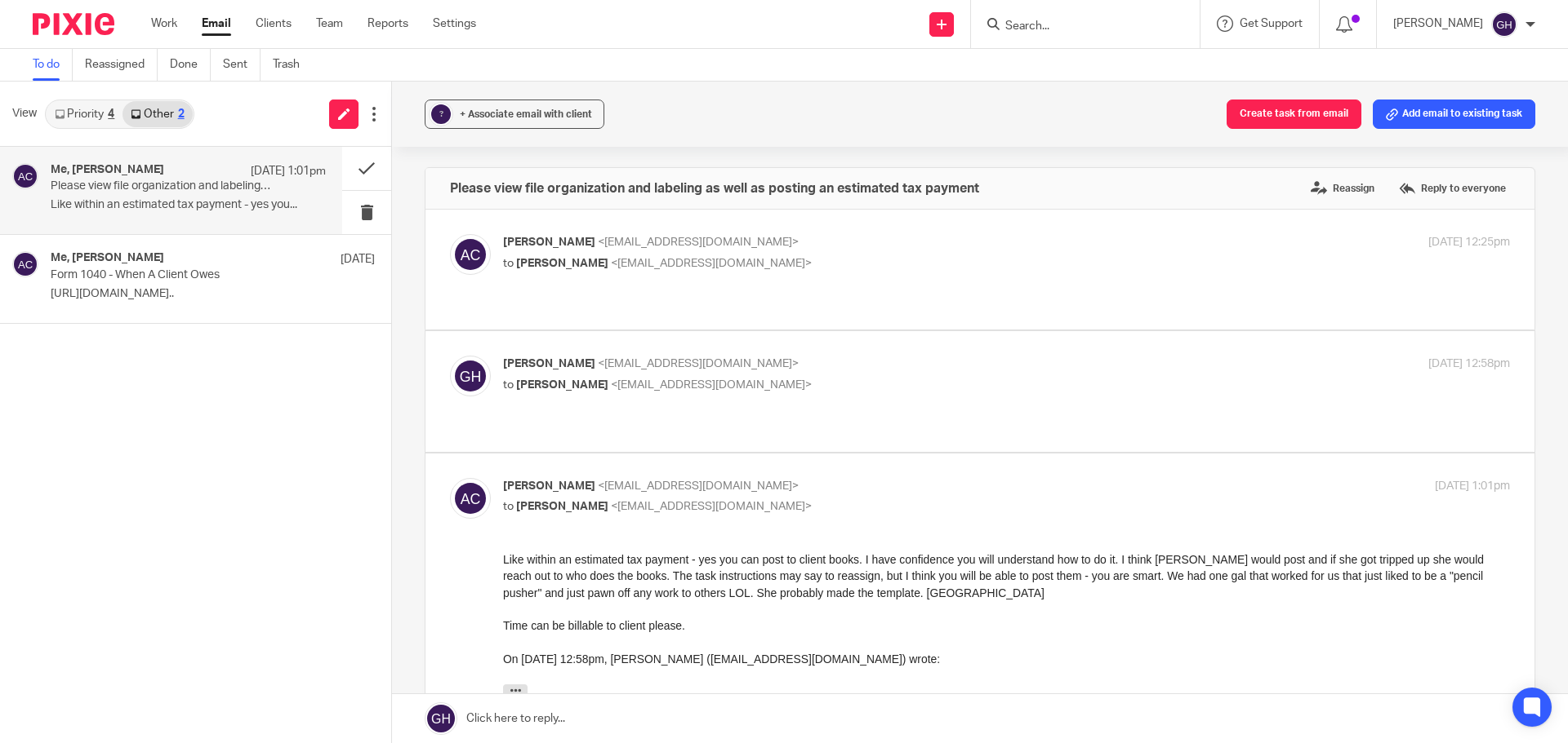
click at [741, 377] on p "to Amy Corfixsen <amylcpa@gmail.com>" at bounding box center [838, 386] width 671 height 18
checkbox input "true"
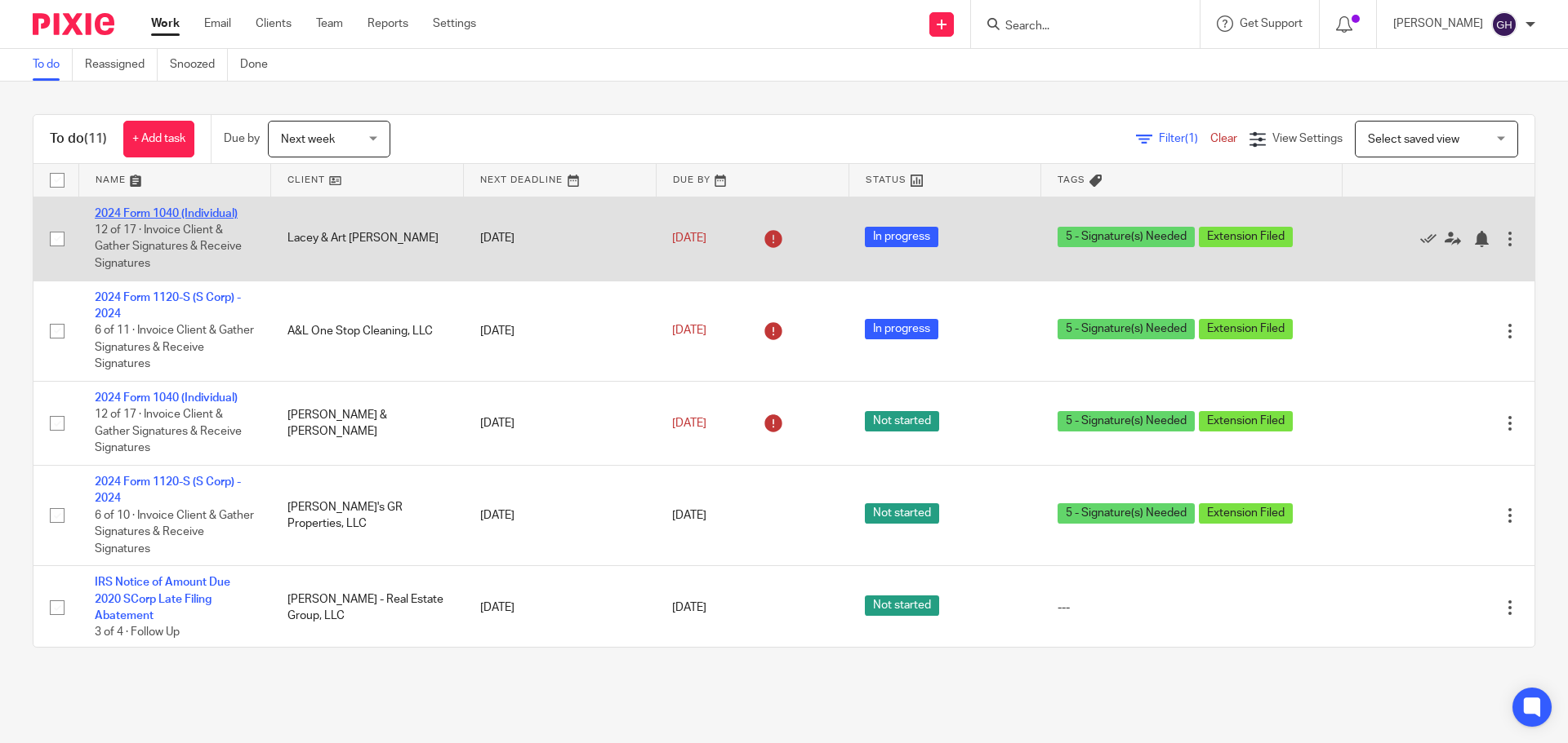
click at [191, 209] on link "2024 Form 1040 (Individual)" at bounding box center [166, 214] width 143 height 12
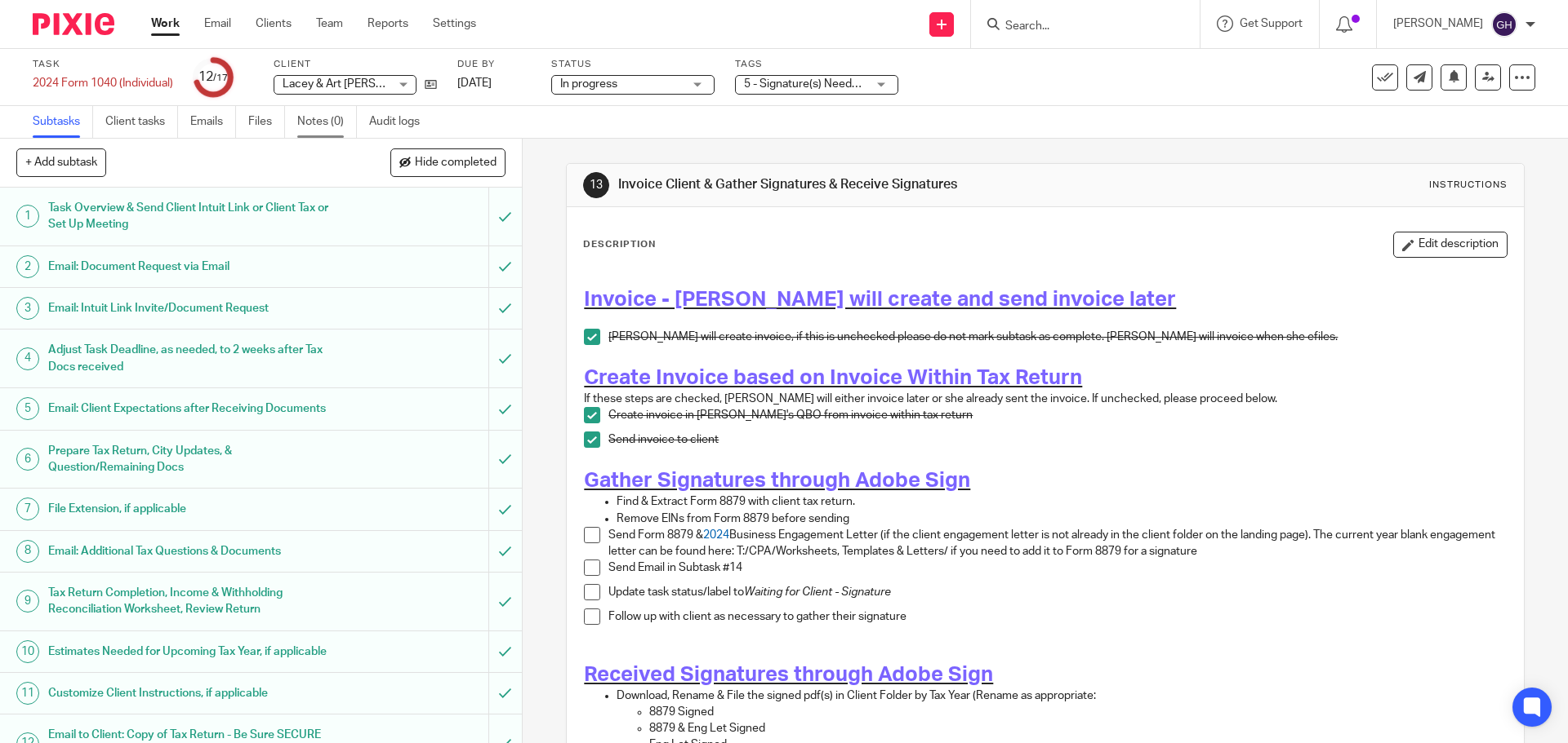
click at [310, 123] on link "Notes (0)" at bounding box center [326, 121] width 60 height 32
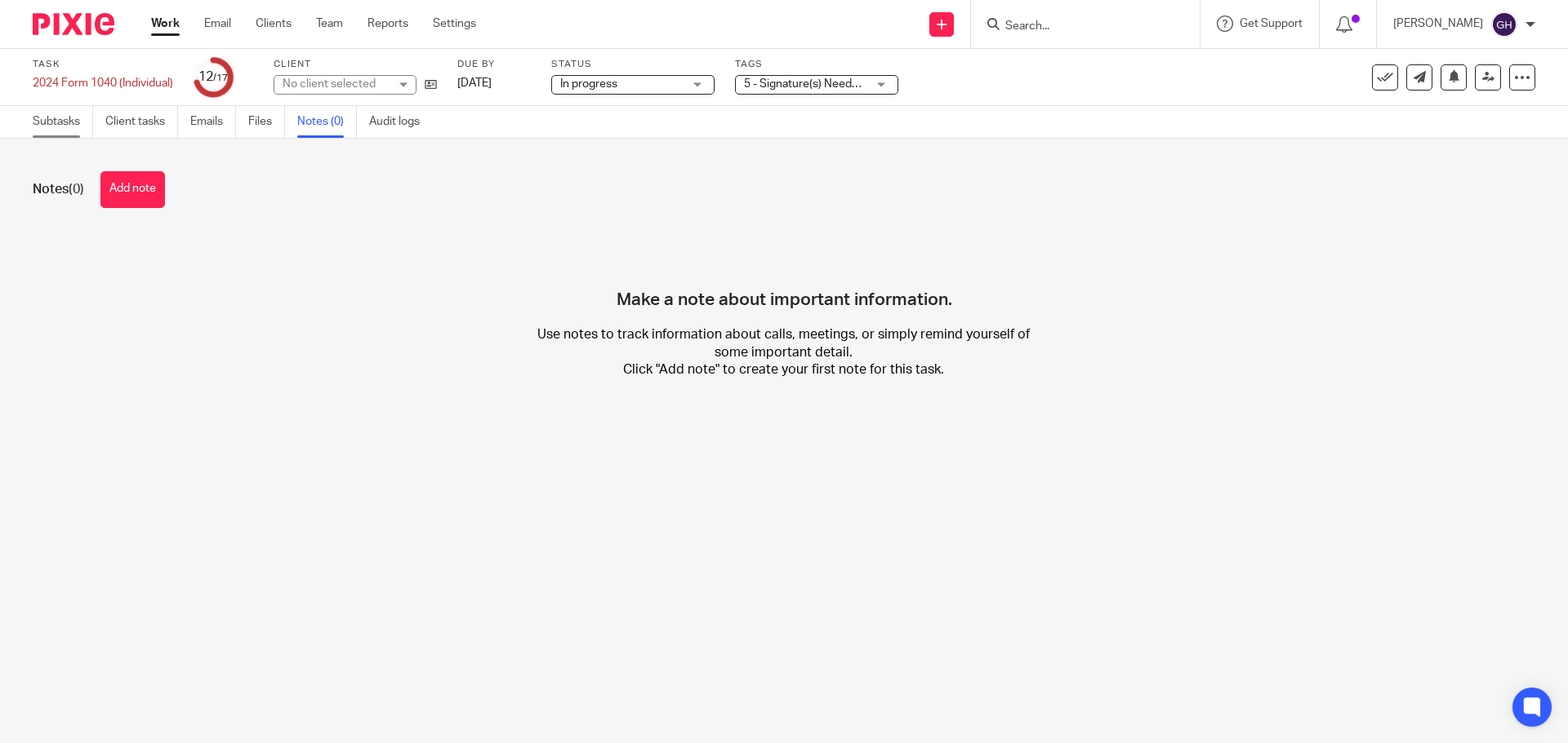
click at [59, 123] on link "Subtasks" at bounding box center [63, 121] width 61 height 32
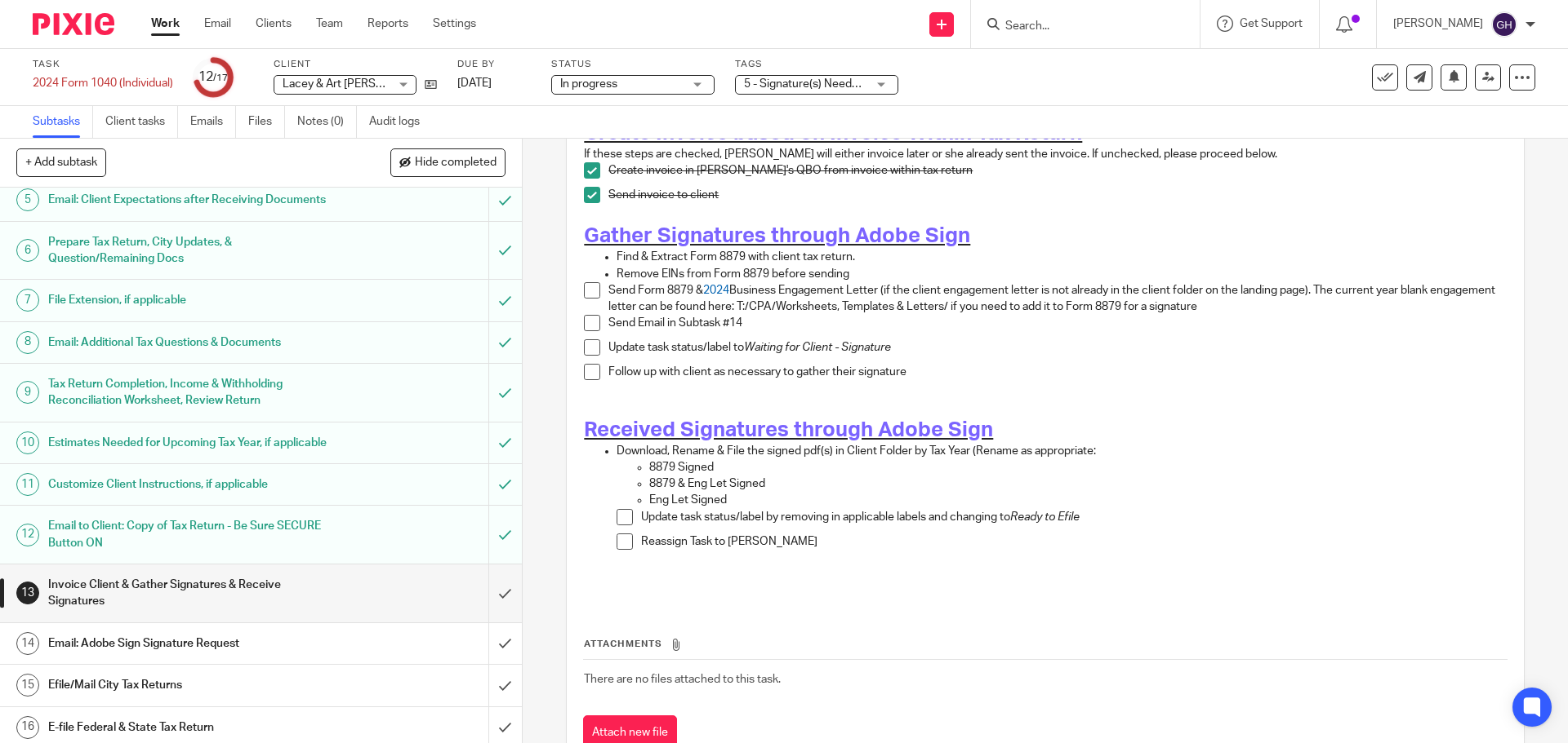
scroll to position [290, 0]
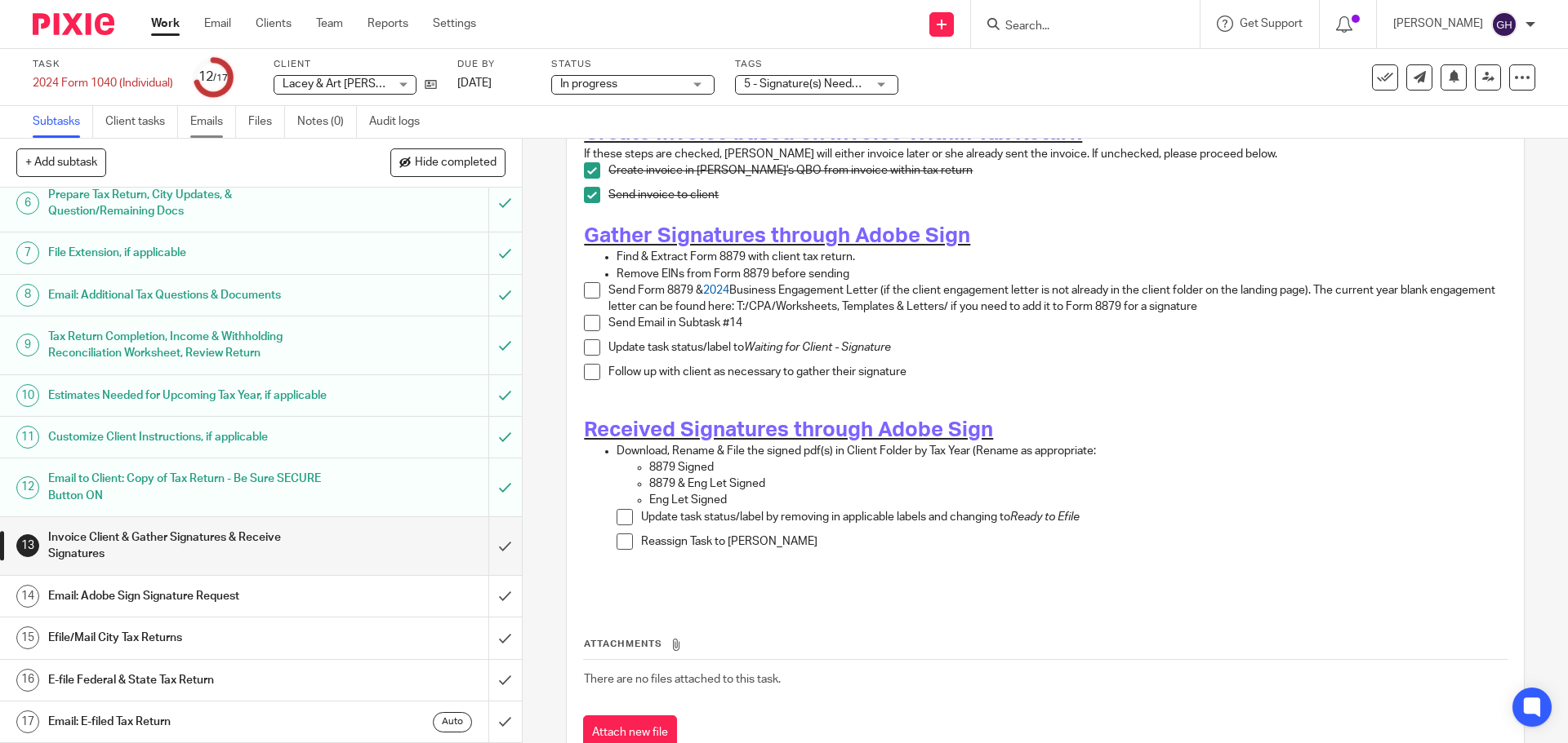
click at [209, 123] on link "Emails" at bounding box center [213, 121] width 46 height 32
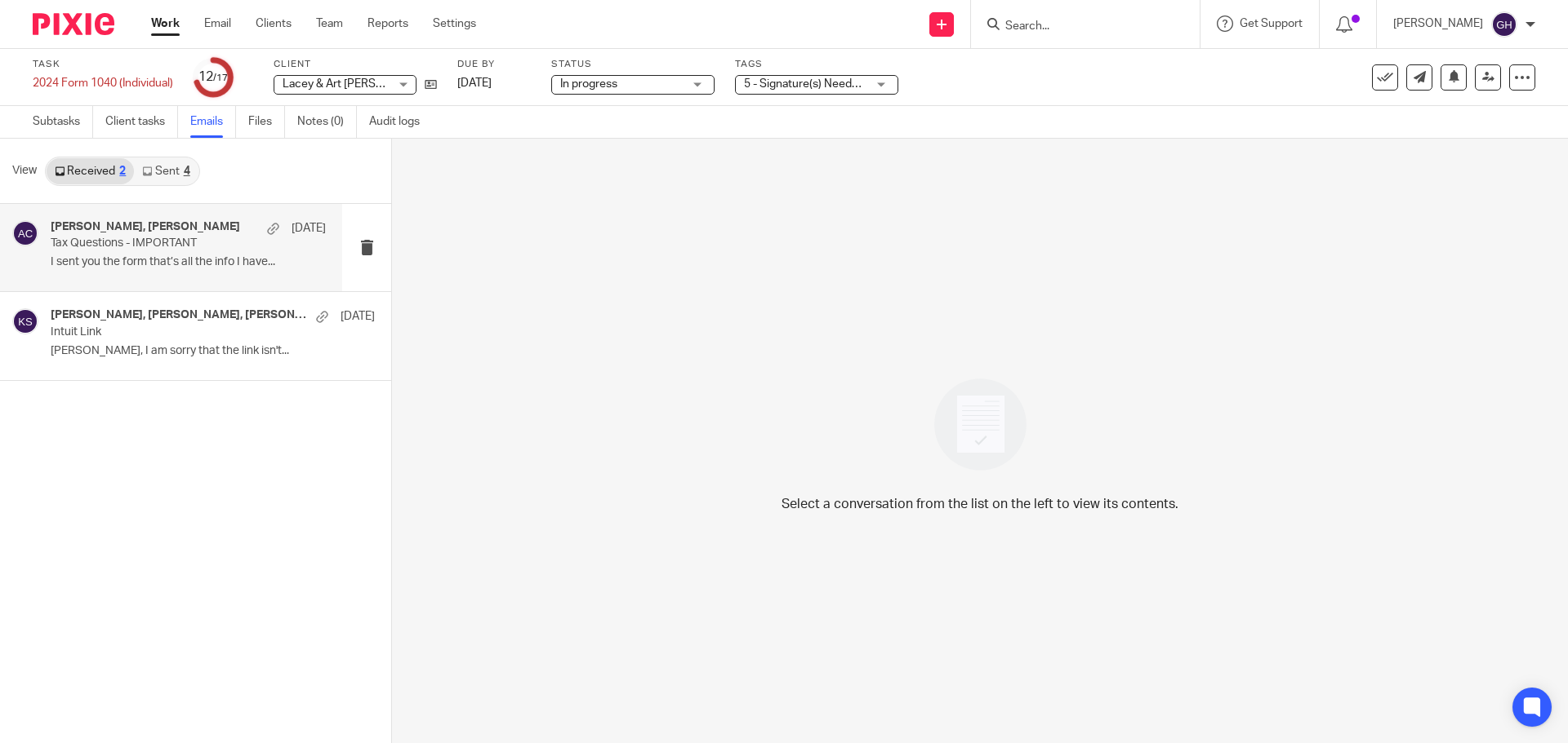
click at [140, 243] on p "Tax Questions - IMPORTANT" at bounding box center [161, 244] width 220 height 14
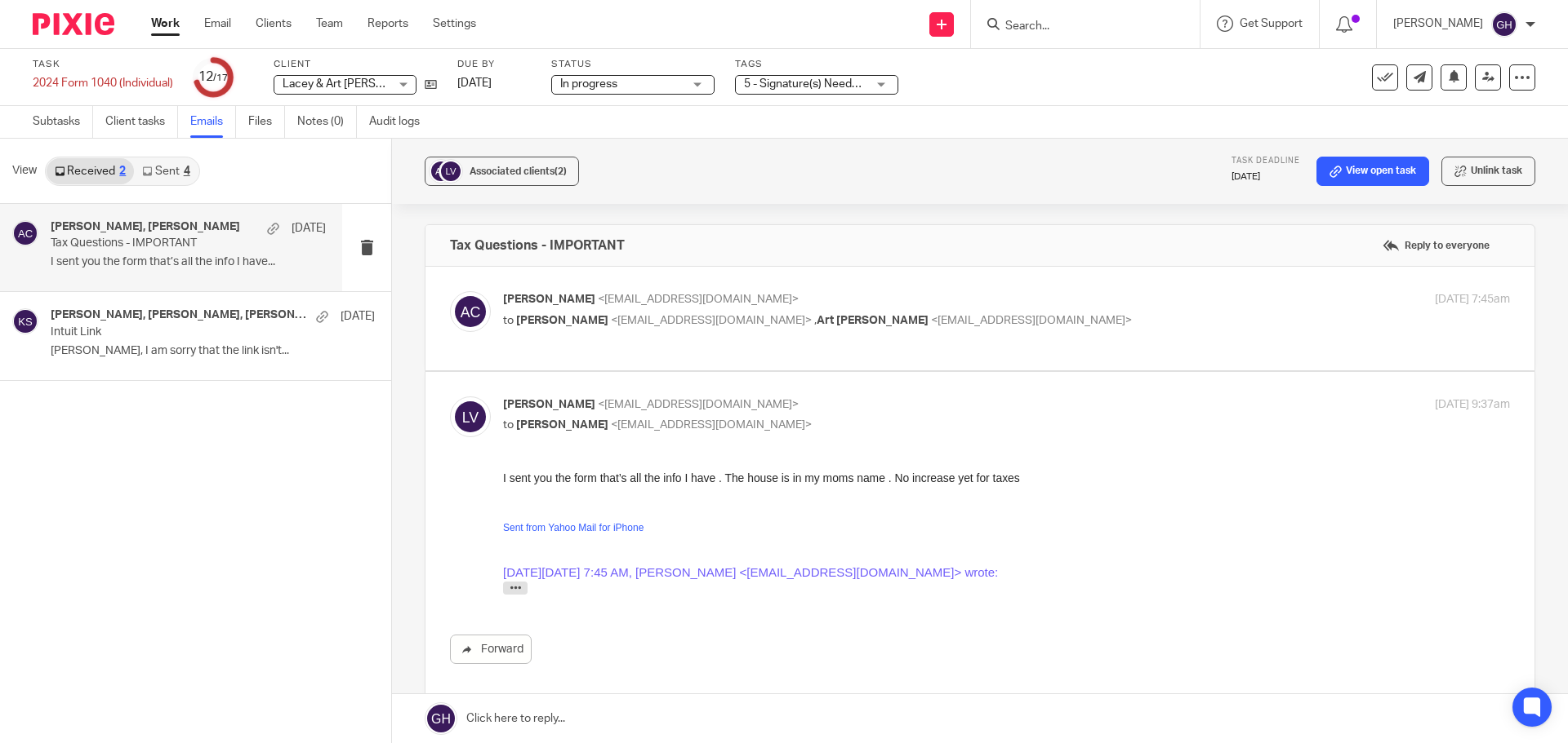
click at [725, 364] on label at bounding box center [979, 319] width 1109 height 104
click at [450, 292] on input "checkbox" at bounding box center [449, 291] width 1 height 1
checkbox input "true"
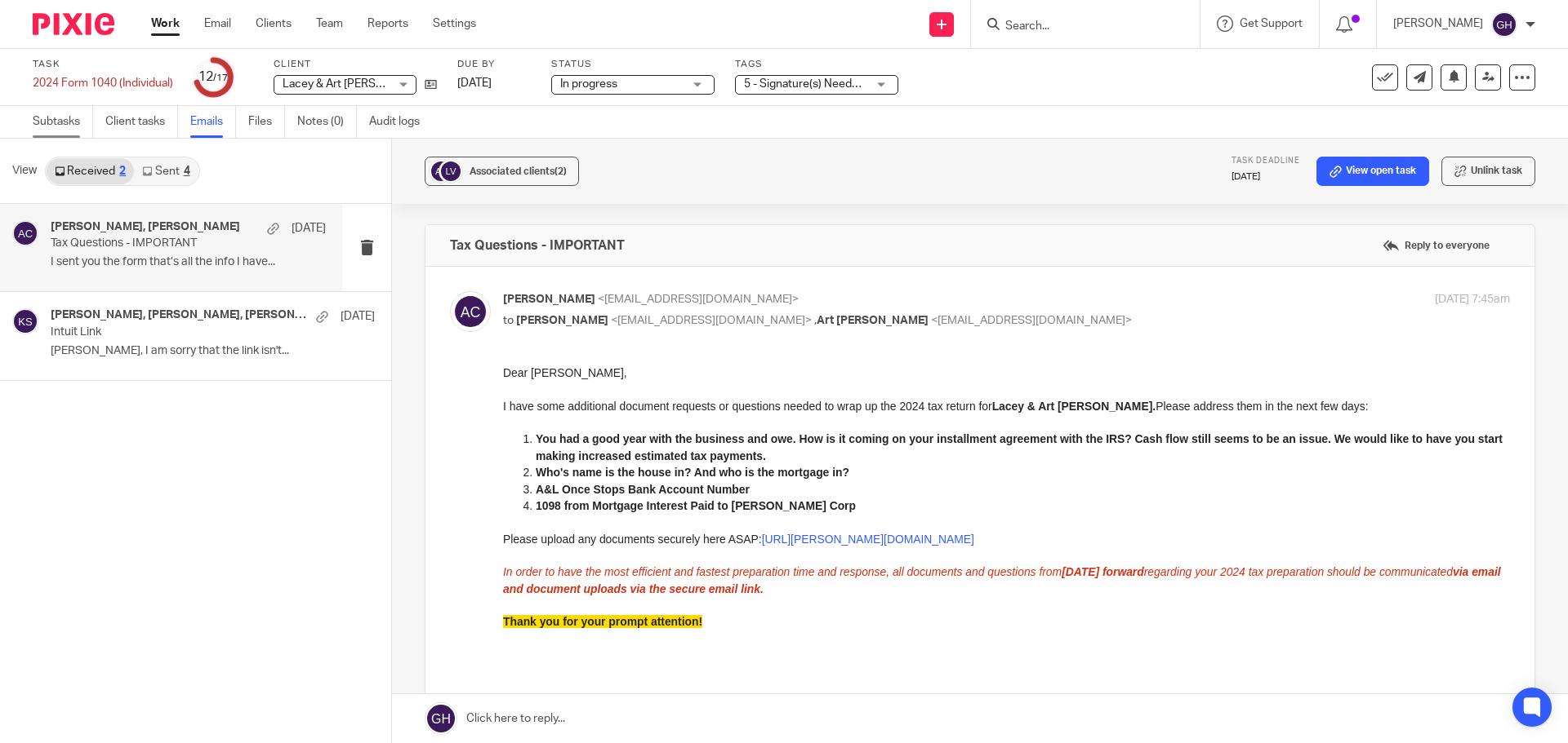
click at [76, 125] on link "Subtasks" at bounding box center [63, 121] width 61 height 32
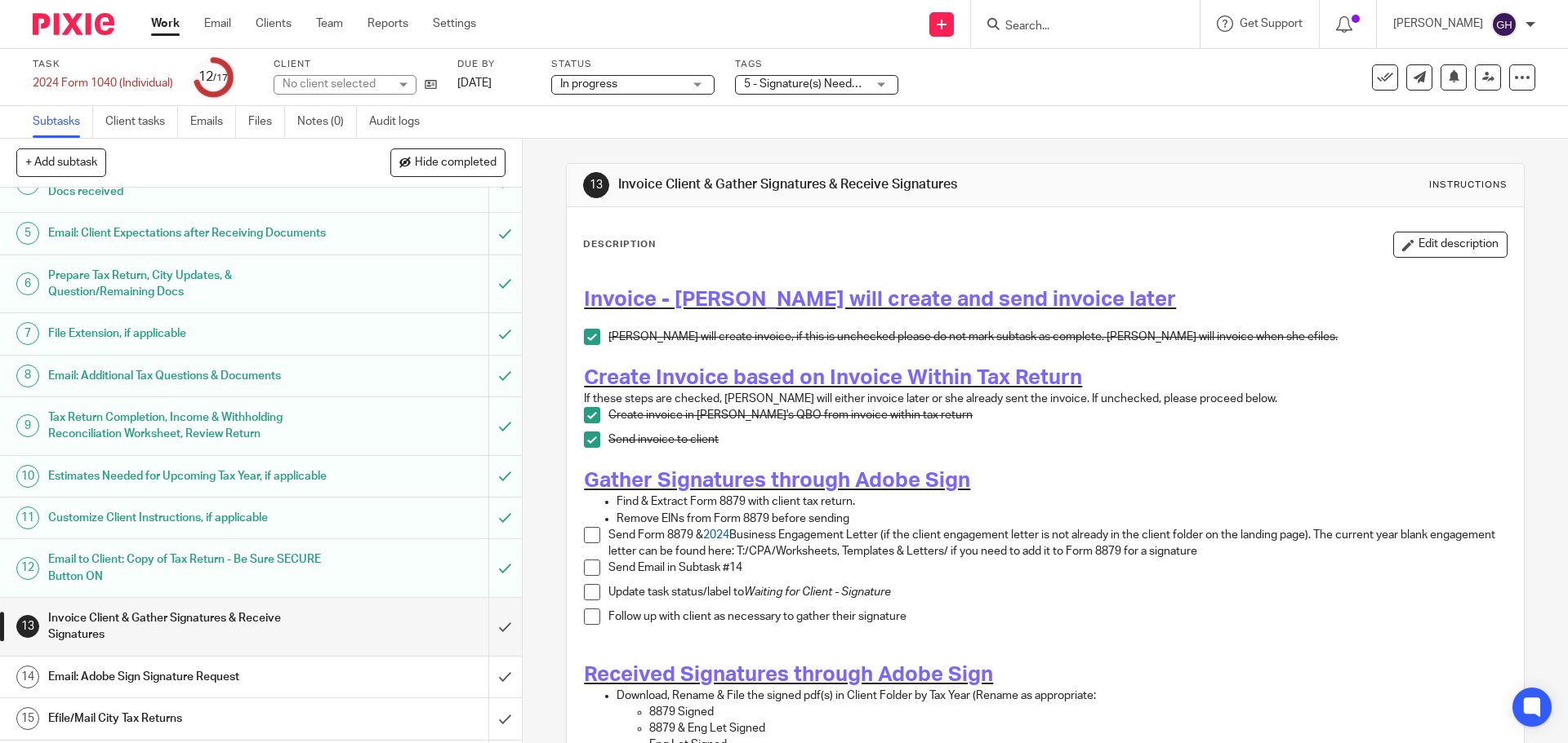
scroll to position [290, 0]
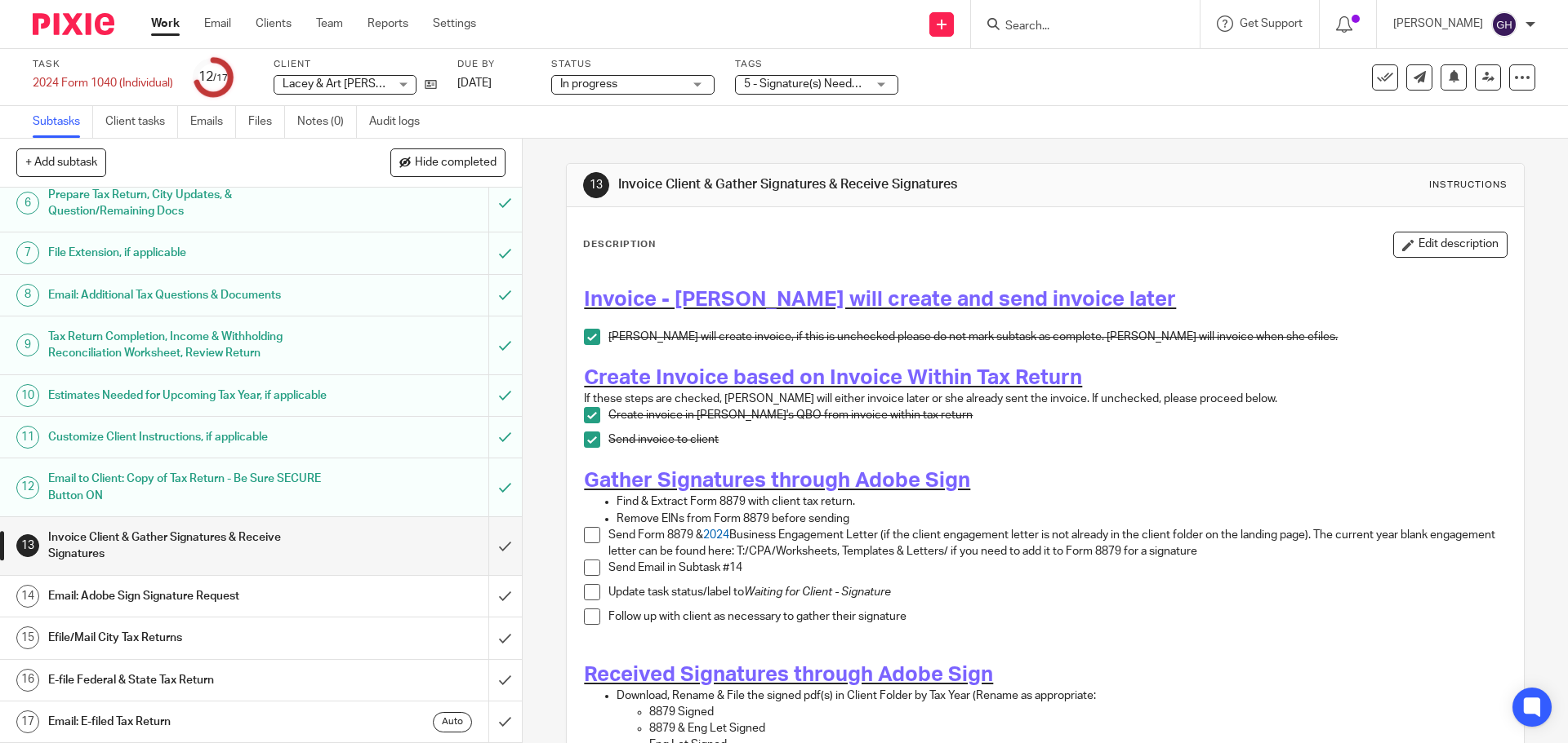
click at [211, 592] on h1 "Email: Adobe Sign Signature Request" at bounding box center [189, 596] width 282 height 24
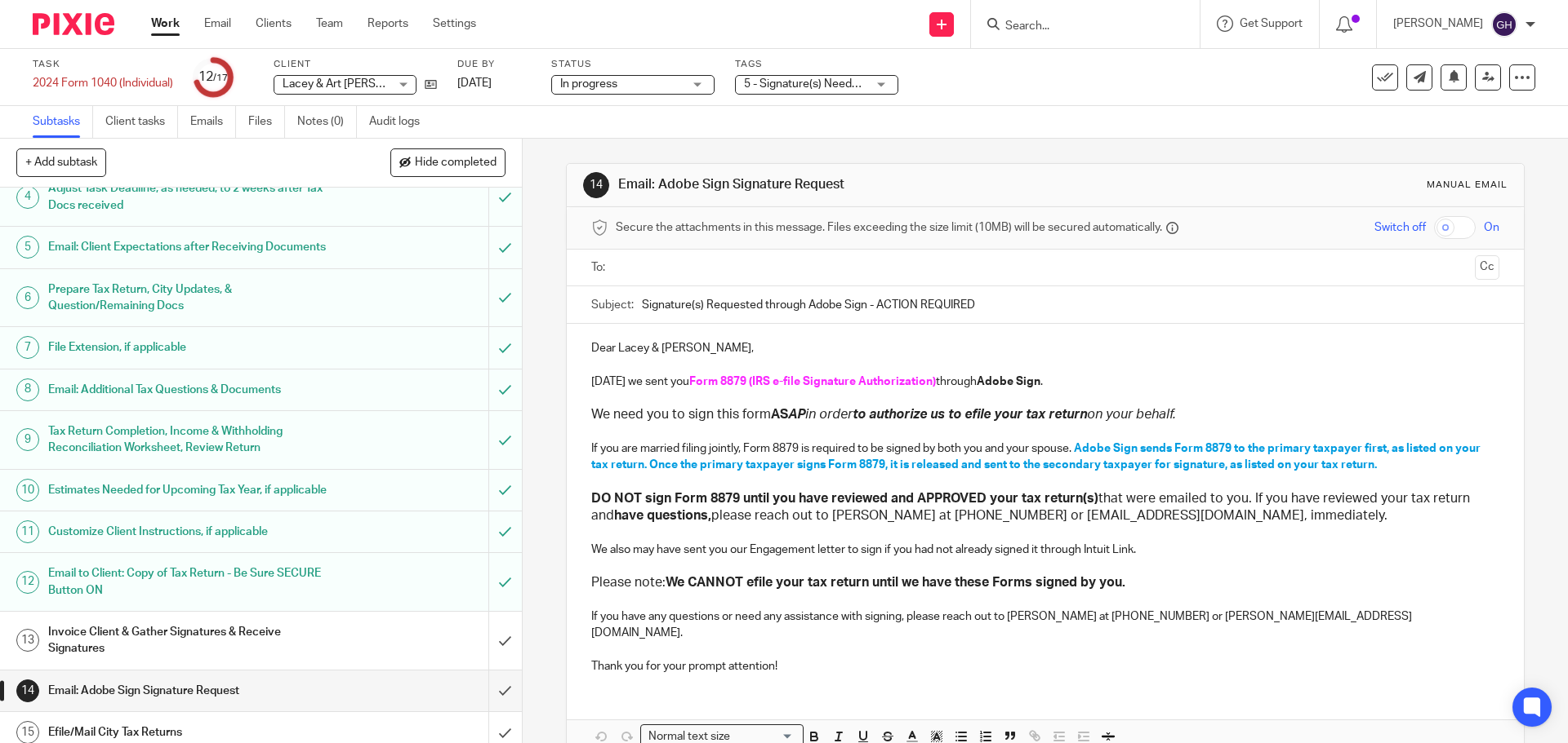
scroll to position [163, 0]
click at [120, 601] on h1 "Email to Client: Copy of Tax Return - Be Sure SECURE Button ON" at bounding box center [189, 580] width 282 height 42
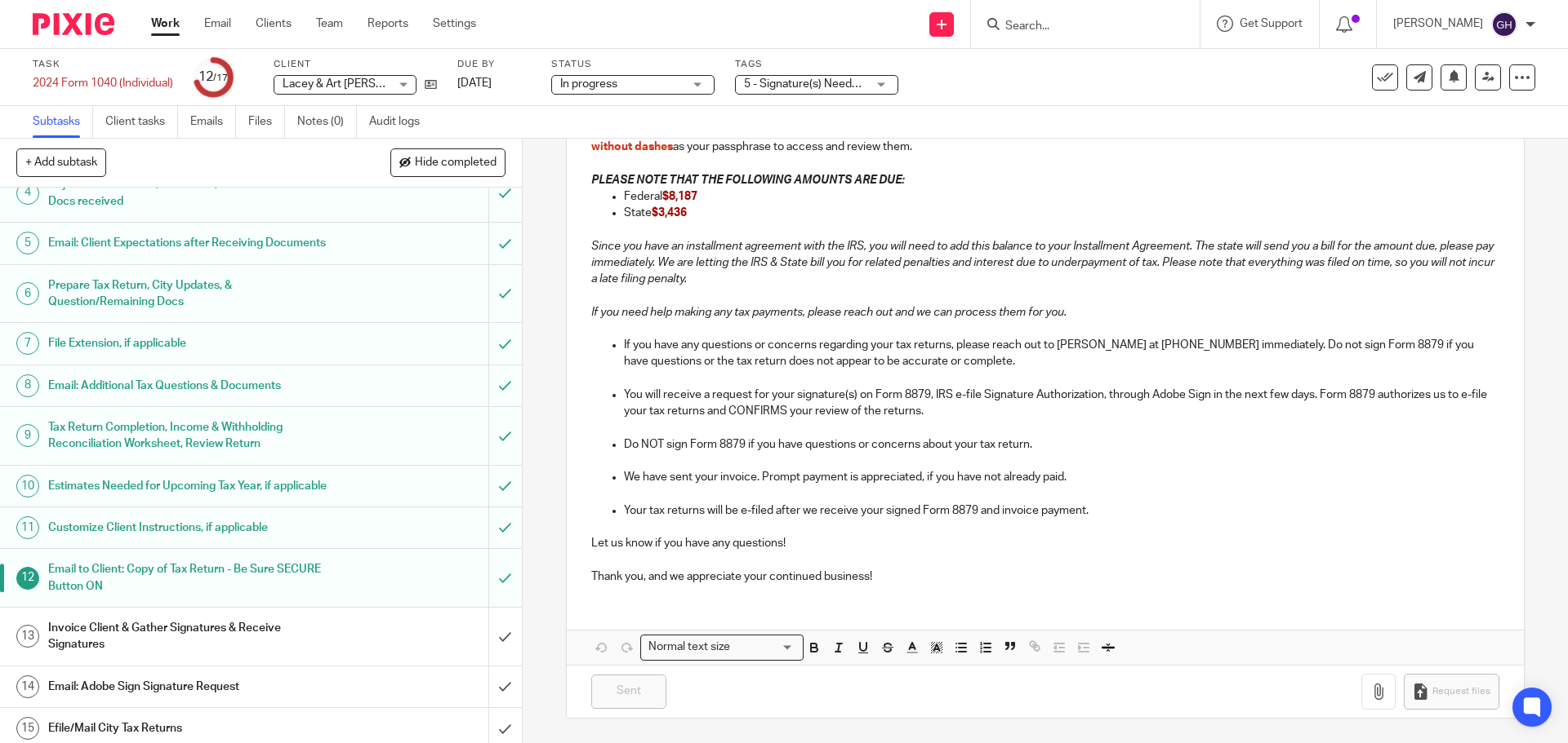
scroll to position [290, 0]
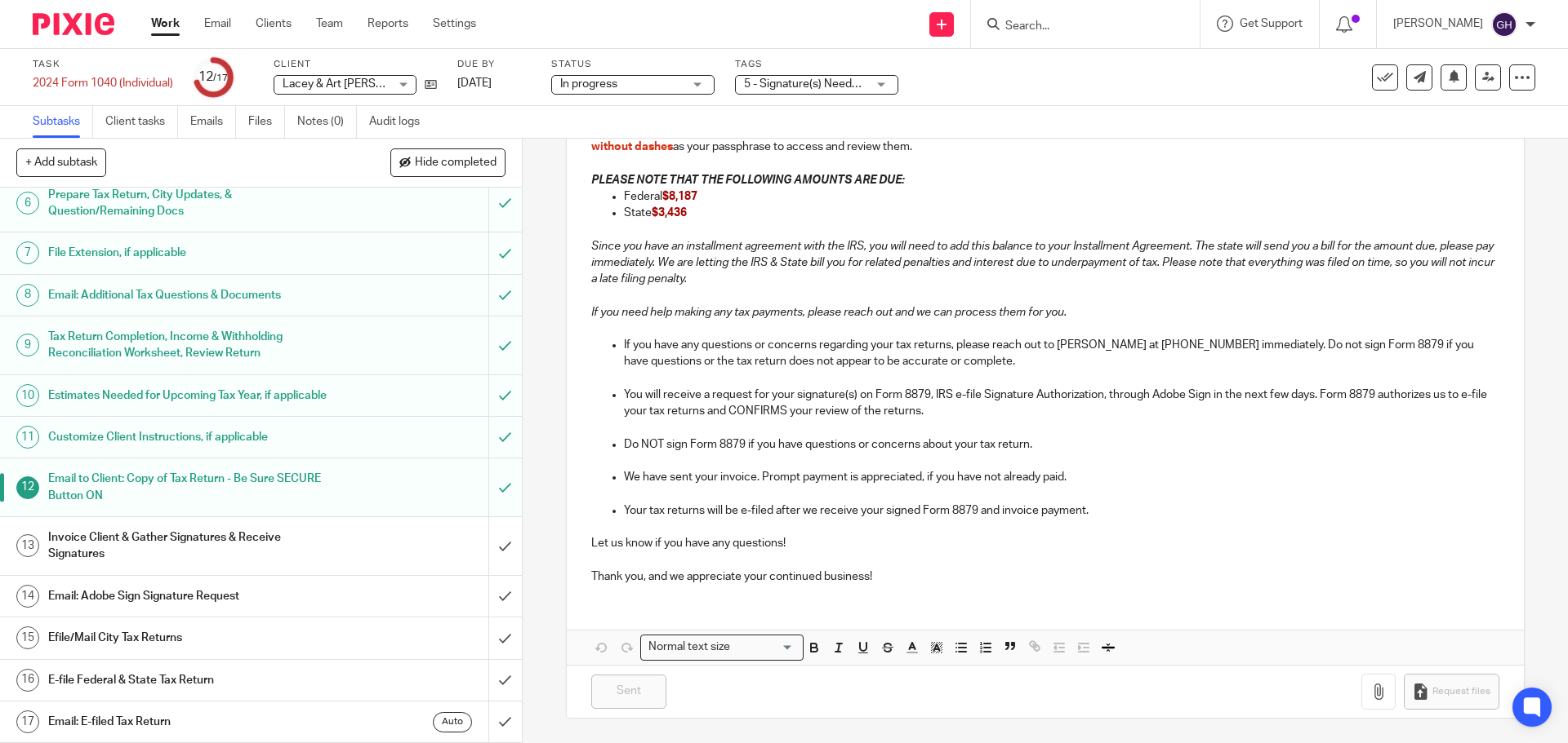
click at [209, 562] on h1 "Invoice Client & Gather Signatures & Receive Signatures" at bounding box center [189, 546] width 282 height 42
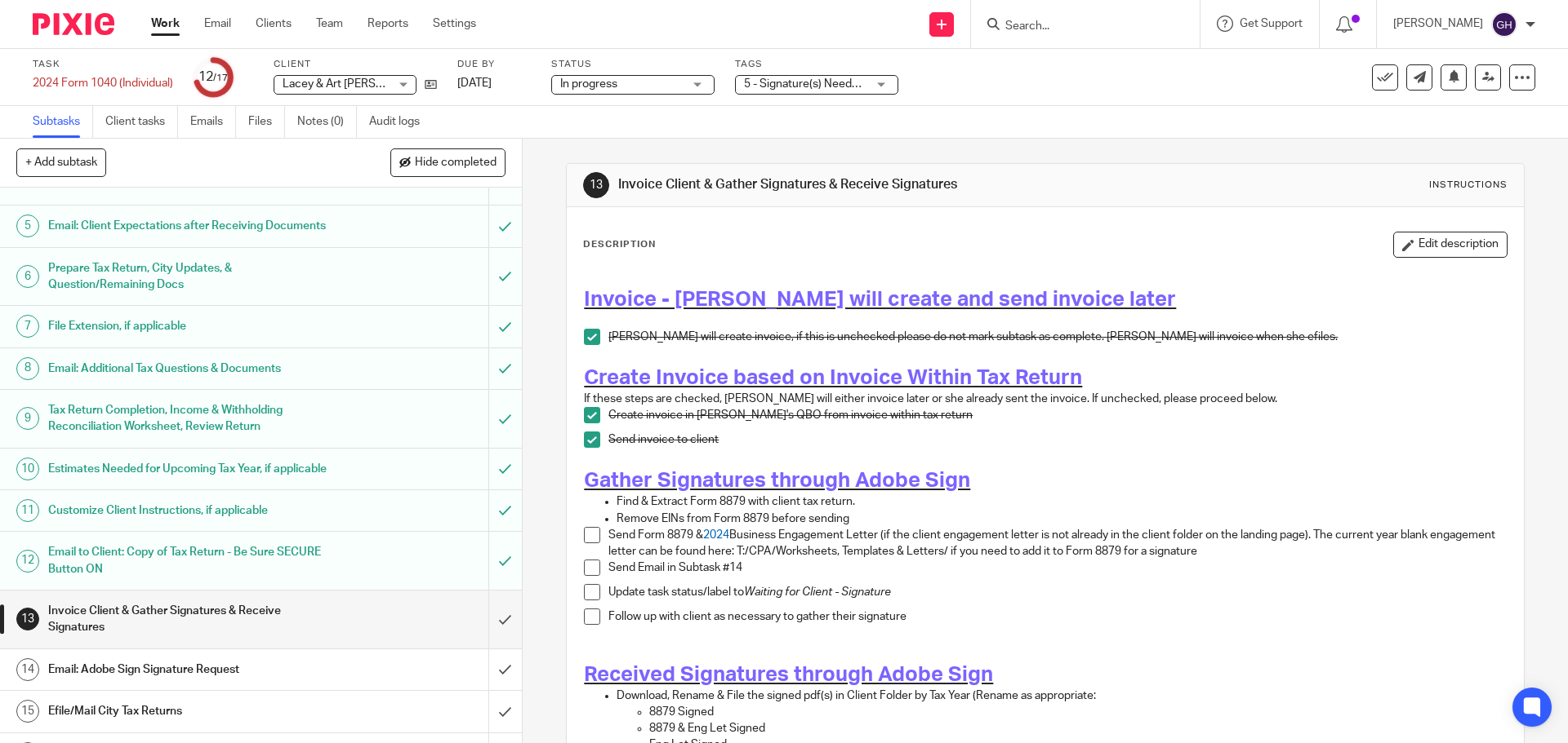
scroll to position [290, 0]
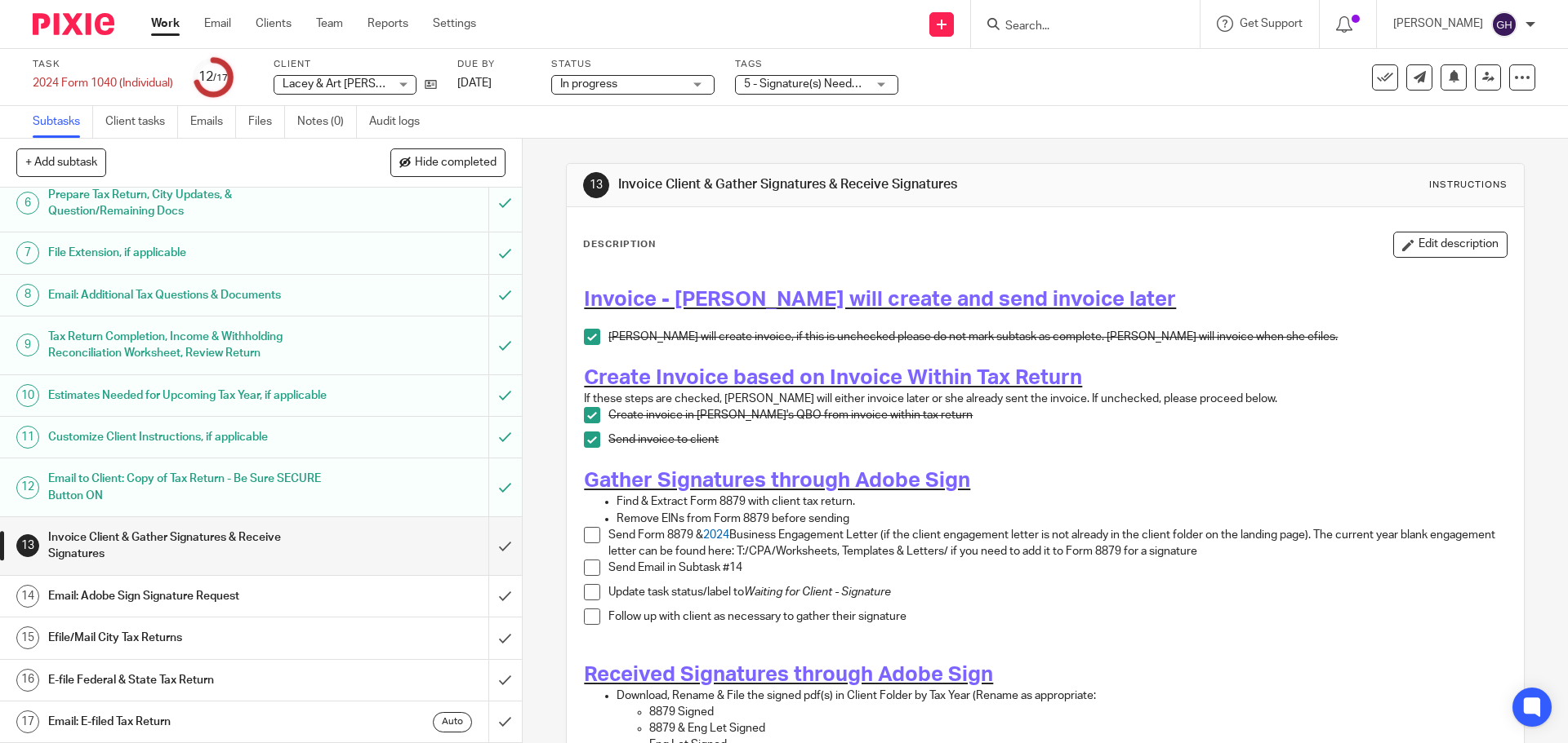
click at [201, 602] on h1 "Email: Adobe Sign Signature Request" at bounding box center [189, 596] width 282 height 24
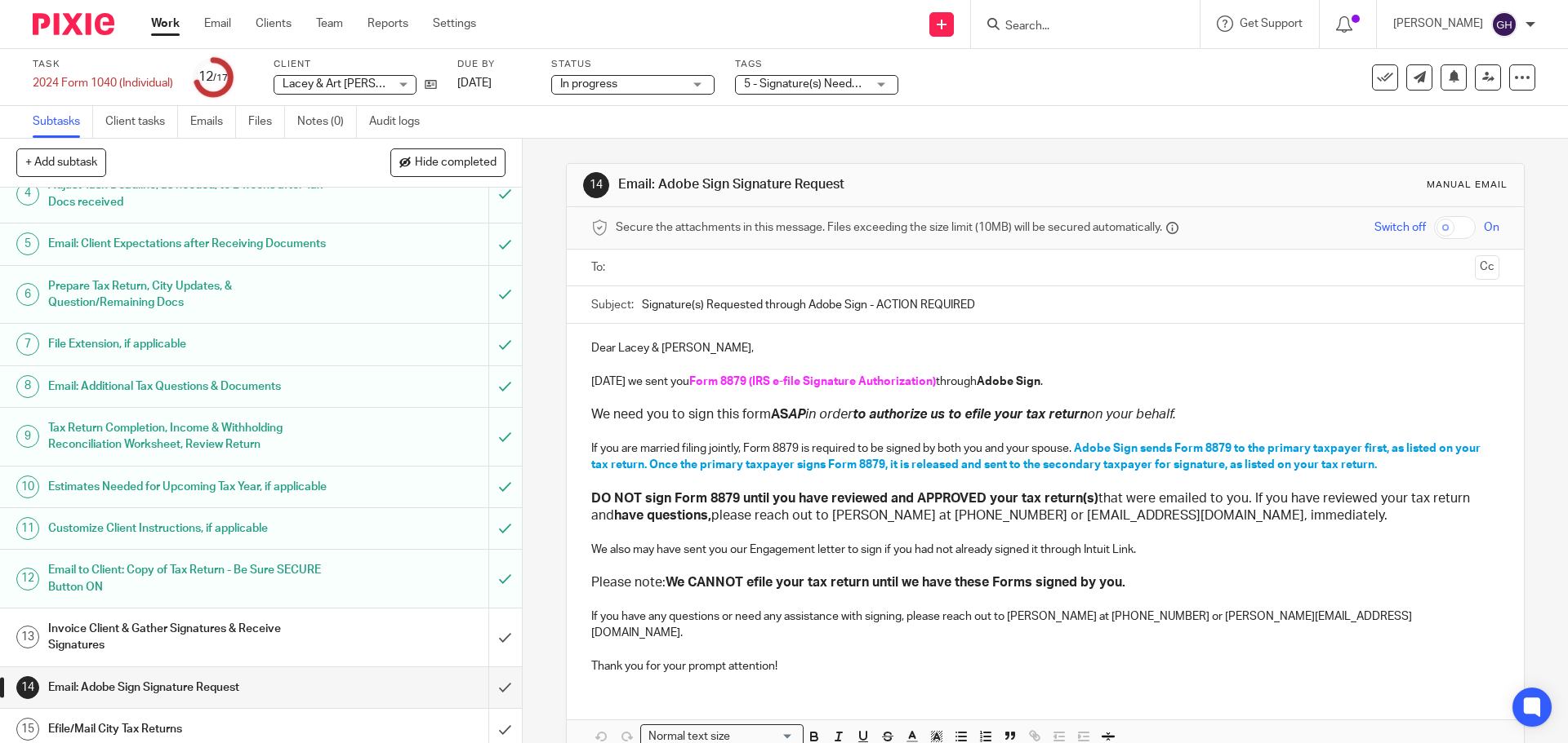
scroll to position [290, 0]
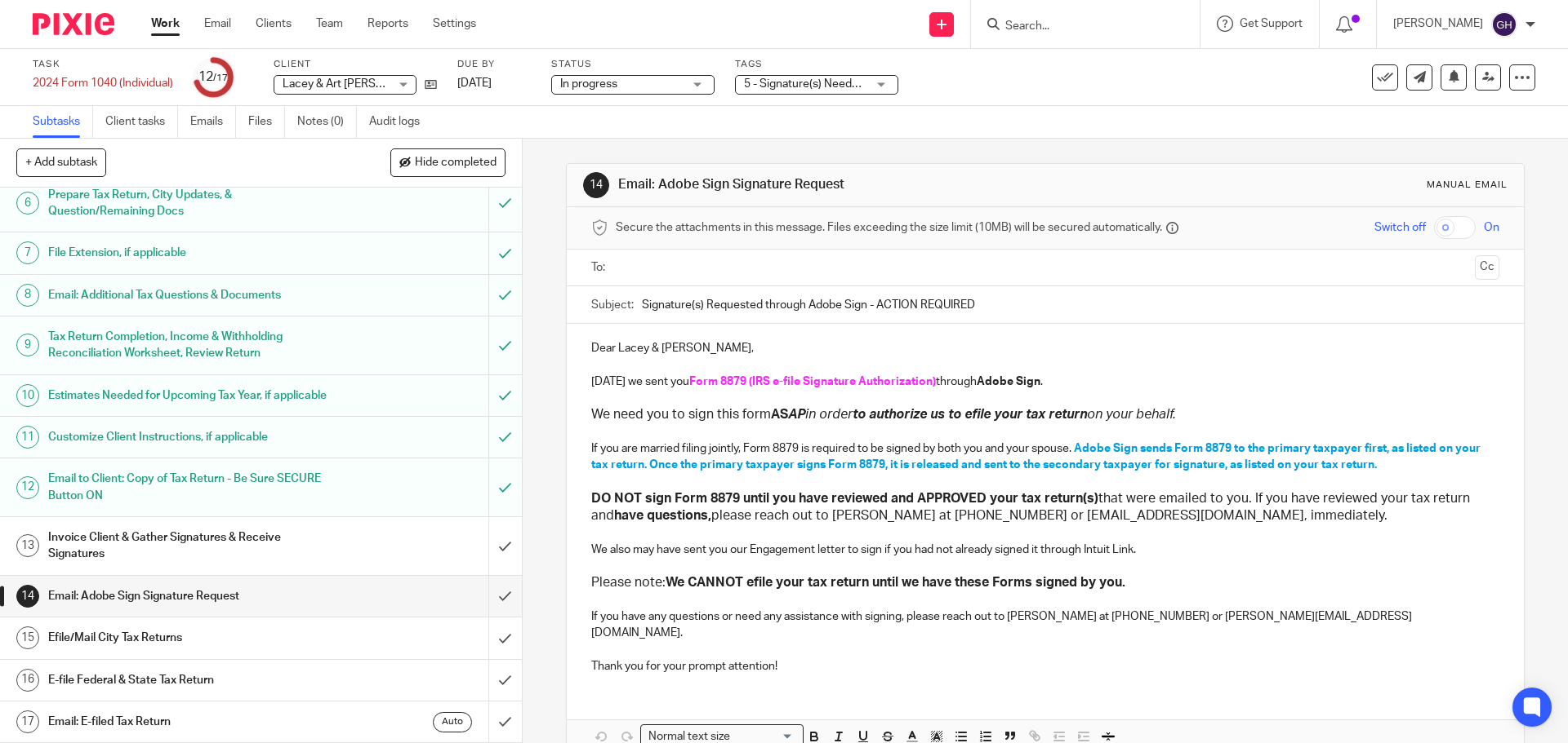
click at [162, 23] on link "Work" at bounding box center [165, 23] width 28 height 17
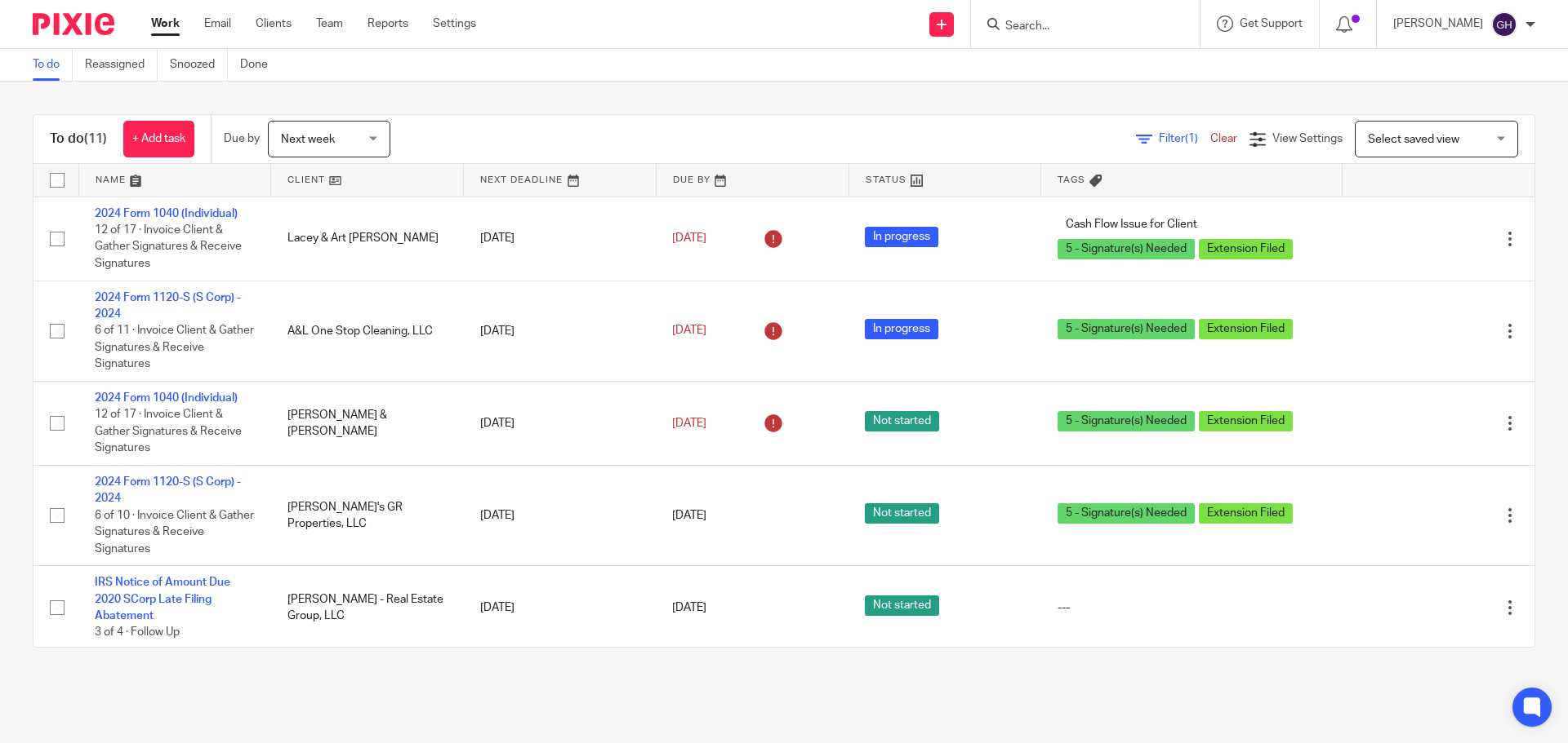
click at [1027, 14] on form at bounding box center [1091, 23] width 174 height 21
click at [1028, 27] on input "Search" at bounding box center [1077, 26] width 147 height 15
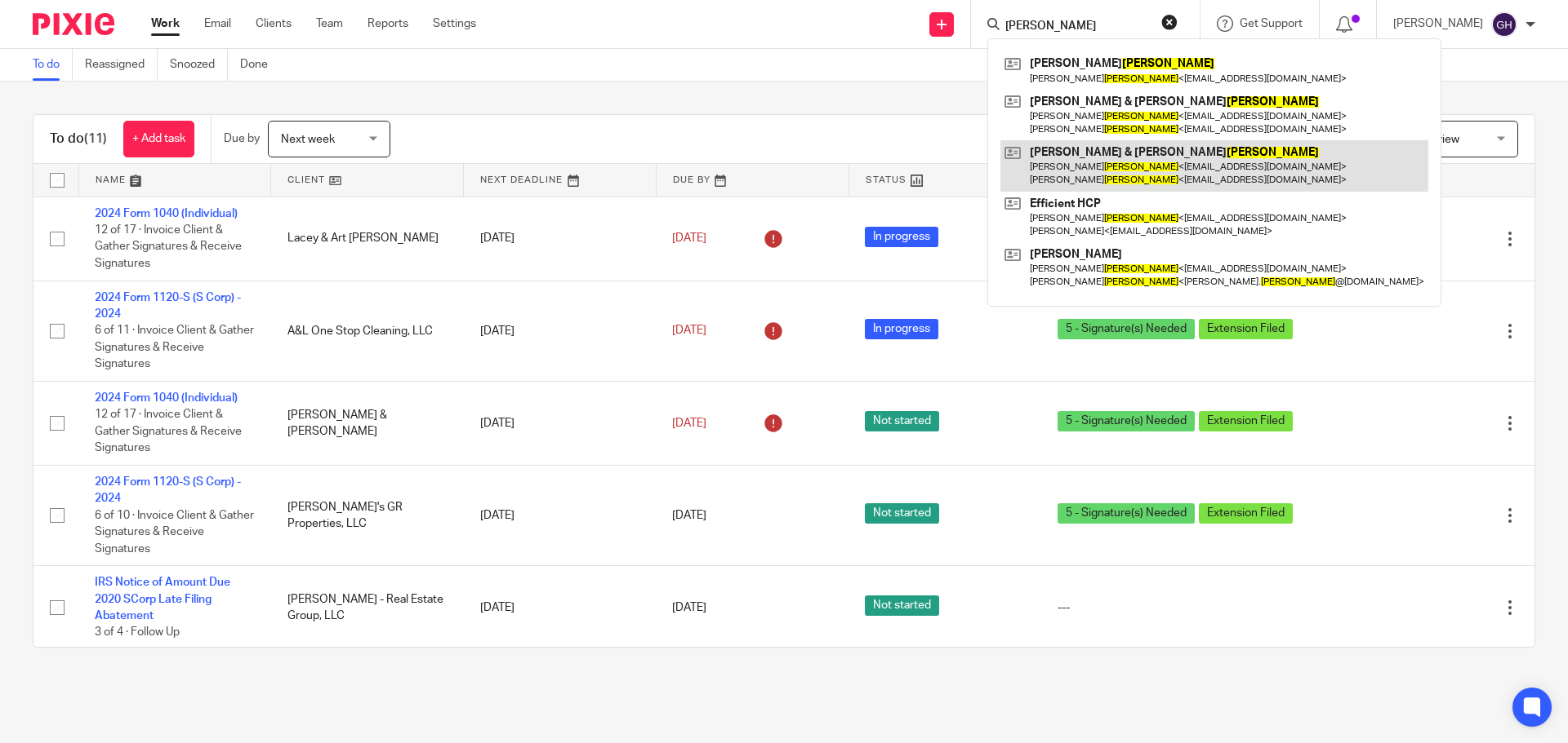
type input "bagge"
click at [1079, 162] on link at bounding box center [1213, 165] width 428 height 51
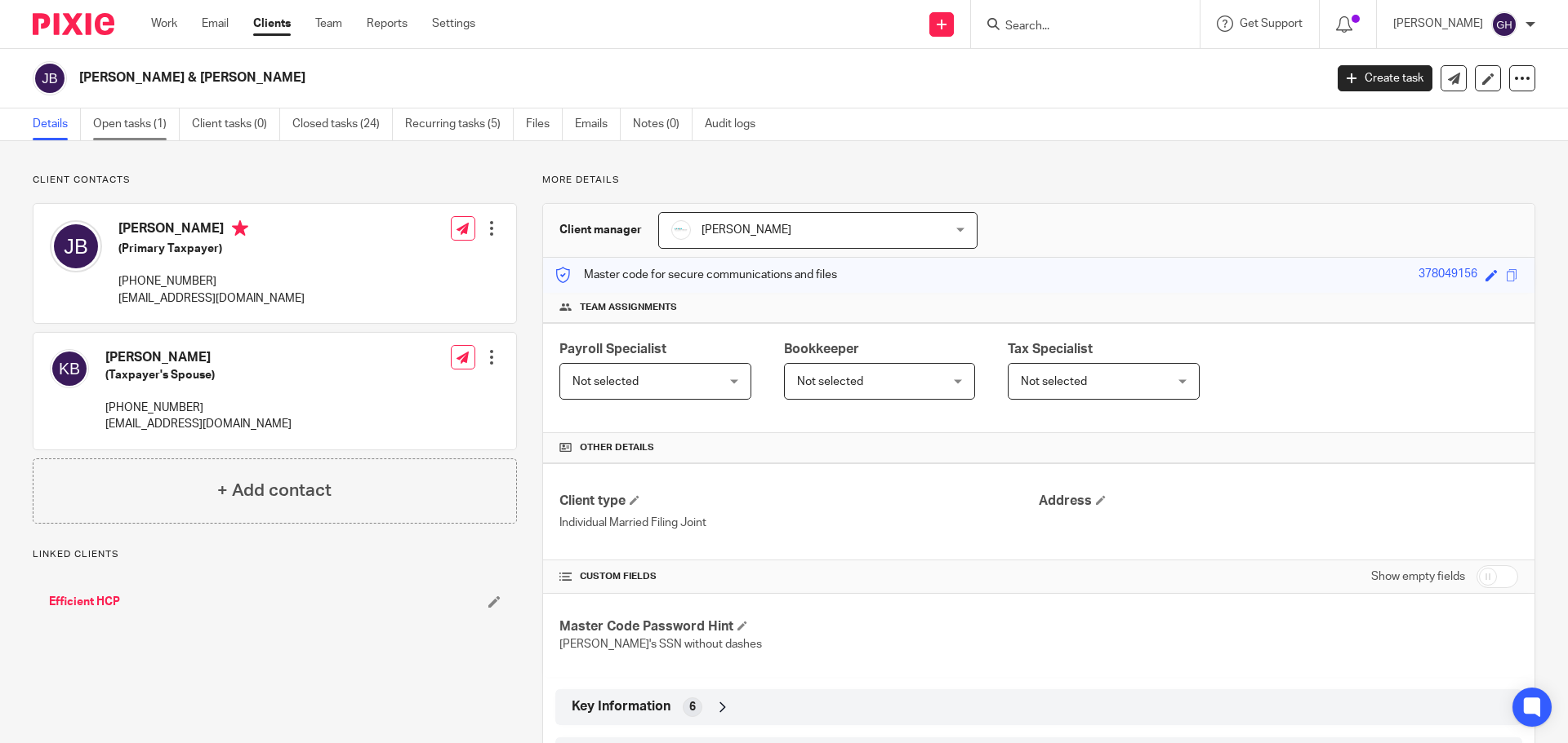
click at [140, 116] on link "Open tasks (1)" at bounding box center [136, 124] width 86 height 32
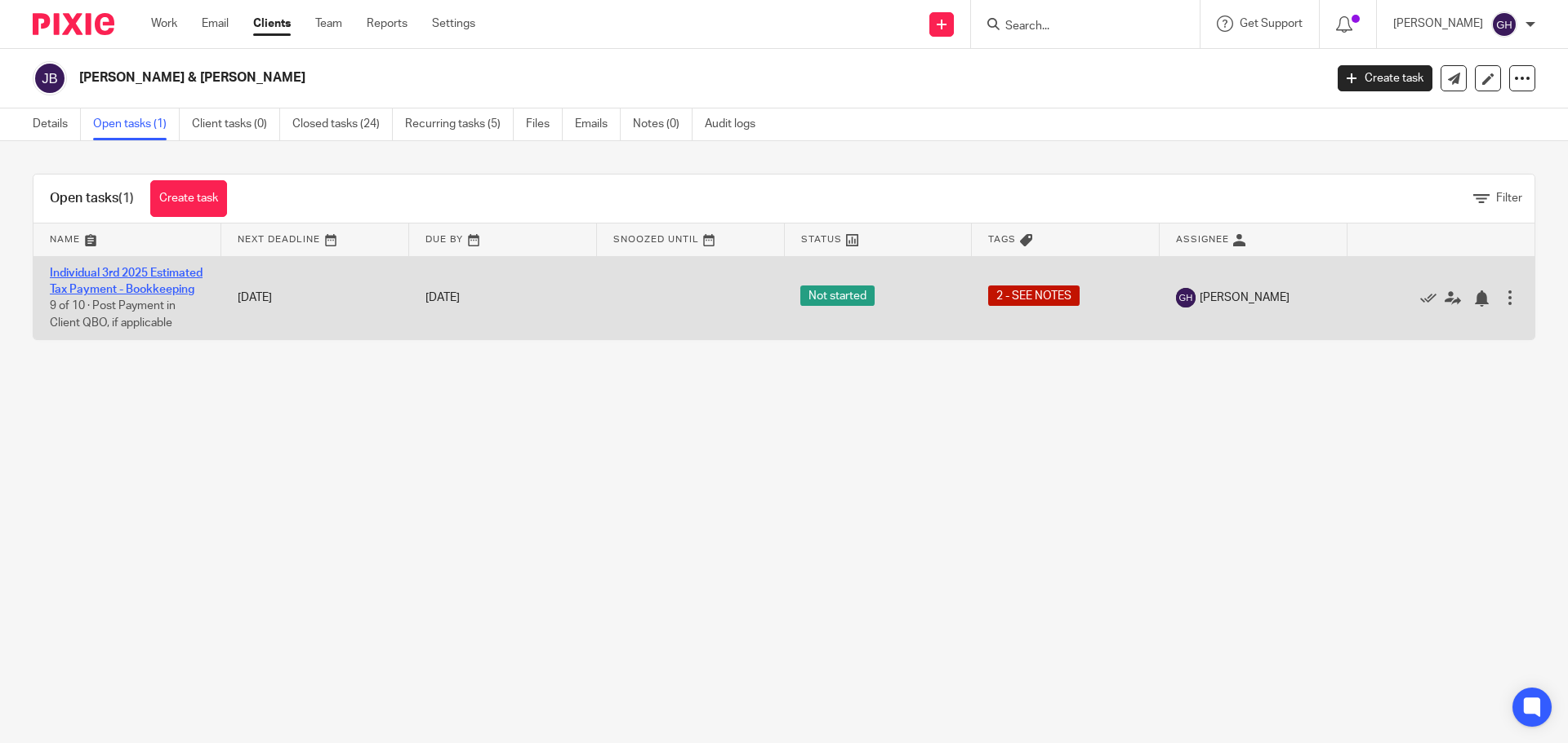
click at [108, 284] on link "Individual 3rd 2025 Estimated Tax Payment - Bookkeeping" at bounding box center [126, 281] width 153 height 27
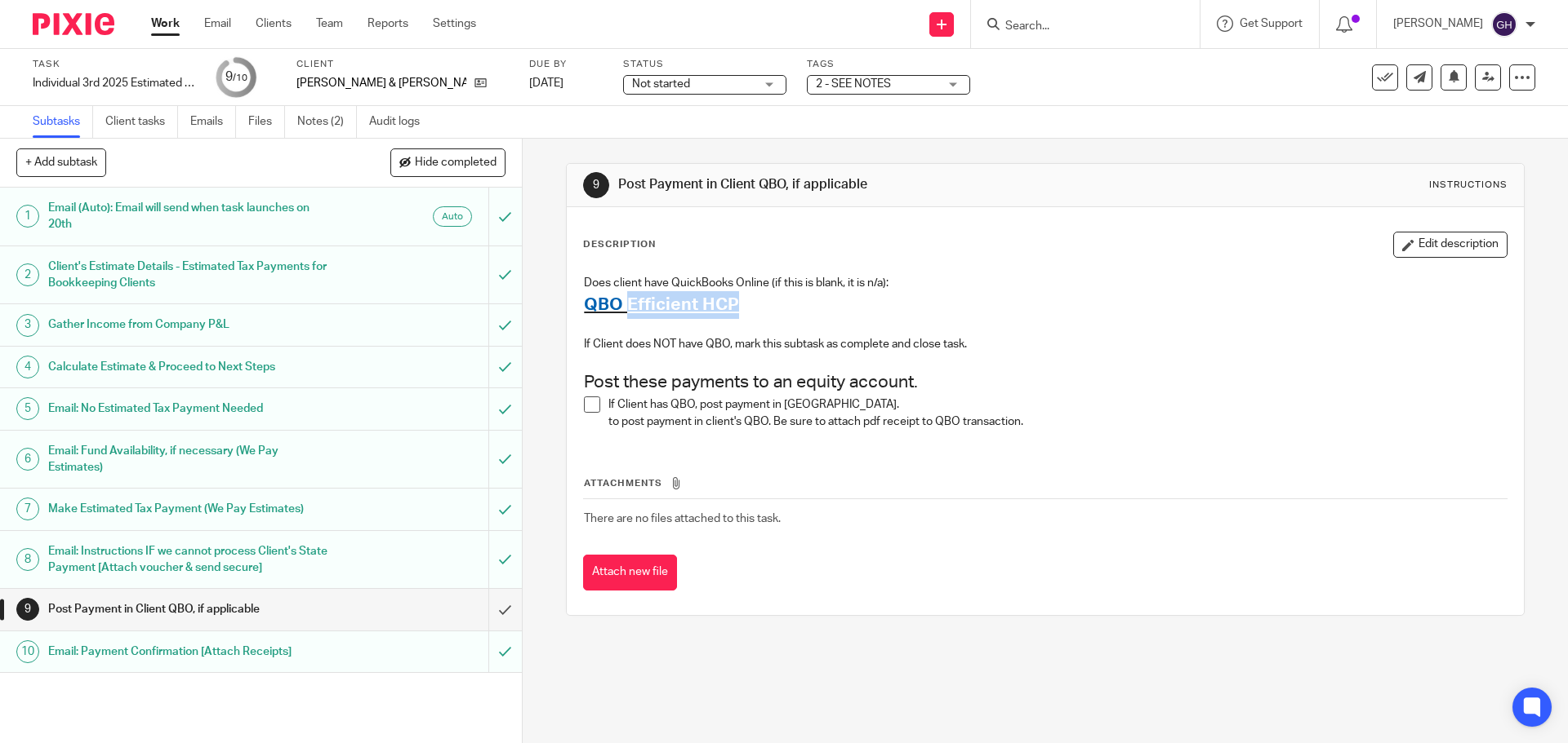
drag, startPoint x: 621, startPoint y: 305, endPoint x: 743, endPoint y: 305, distance: 122.0
click at [743, 305] on h2 "QBO Efficient HCP" at bounding box center [1044, 305] width 922 height 27
click at [734, 361] on p at bounding box center [1044, 360] width 922 height 17
click at [584, 406] on span at bounding box center [592, 404] width 17 height 17
click at [487, 608] on input "submit" at bounding box center [261, 610] width 522 height 41
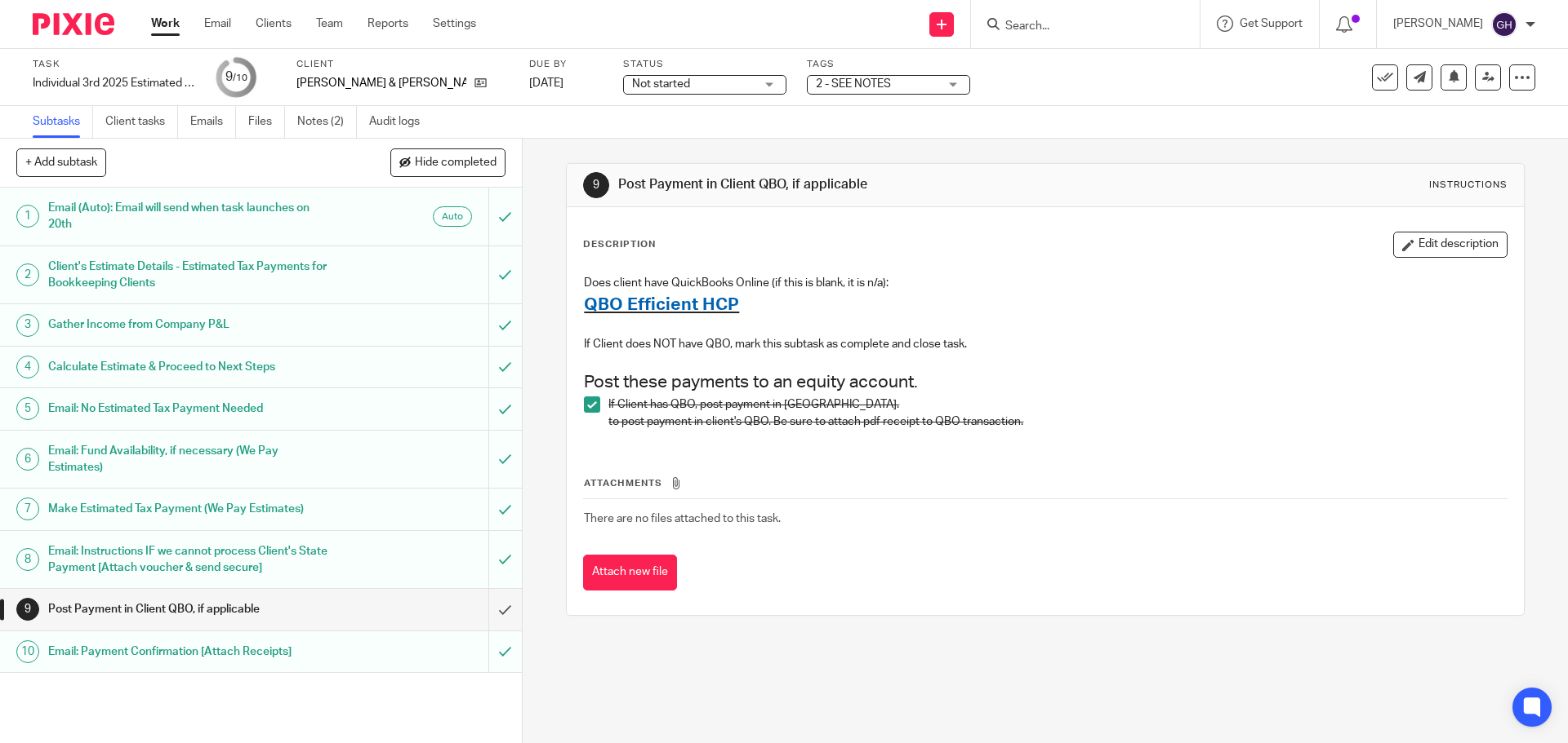
click at [696, 662] on div "9 Post Payment in Client QBO, if applicable Instructions Description Edit descr…" at bounding box center [1045, 441] width 1045 height 605
click at [1377, 73] on icon at bounding box center [1385, 77] width 17 height 17
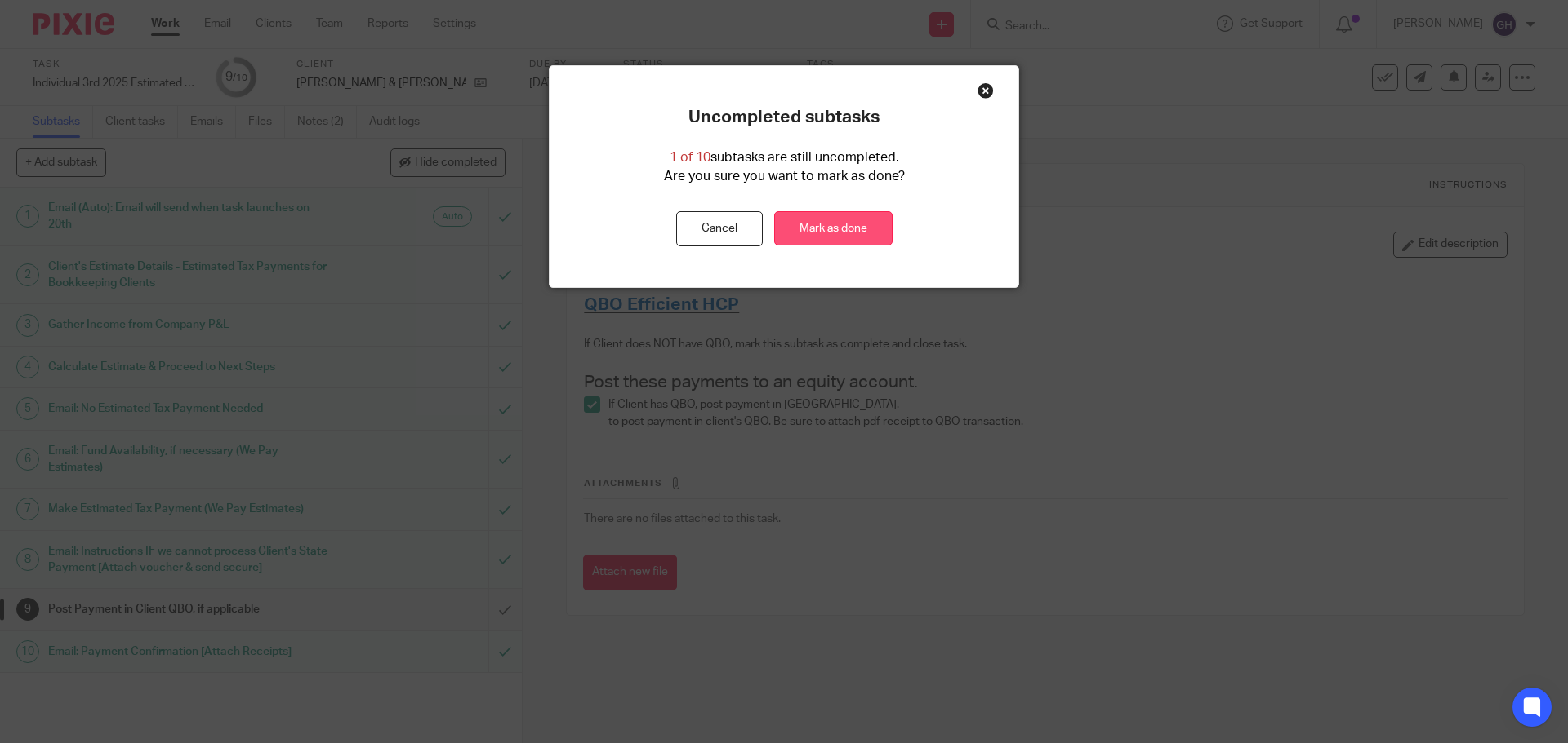
click at [822, 234] on link "Mark as done" at bounding box center [832, 229] width 119 height 35
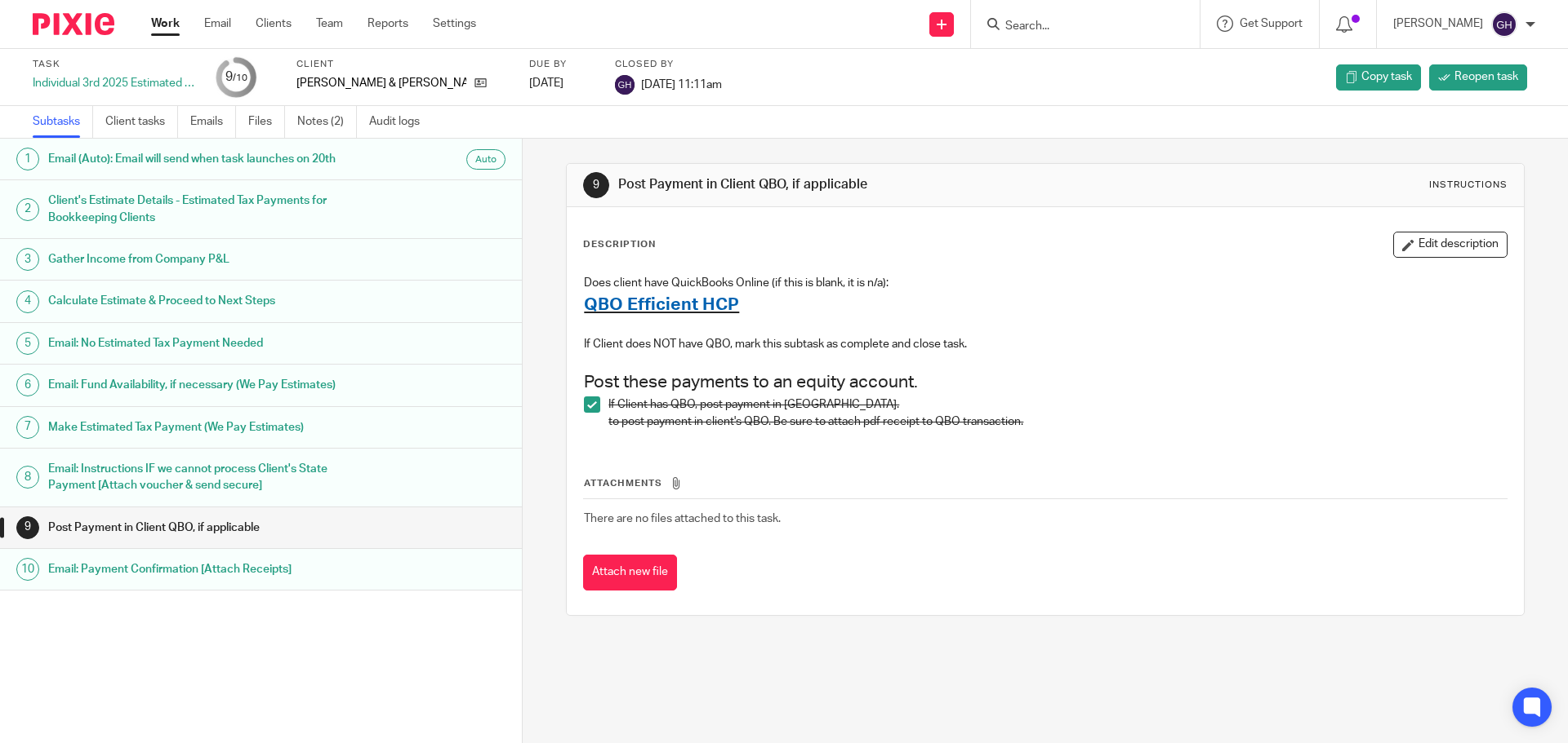
click at [169, 23] on link "Work" at bounding box center [165, 23] width 28 height 17
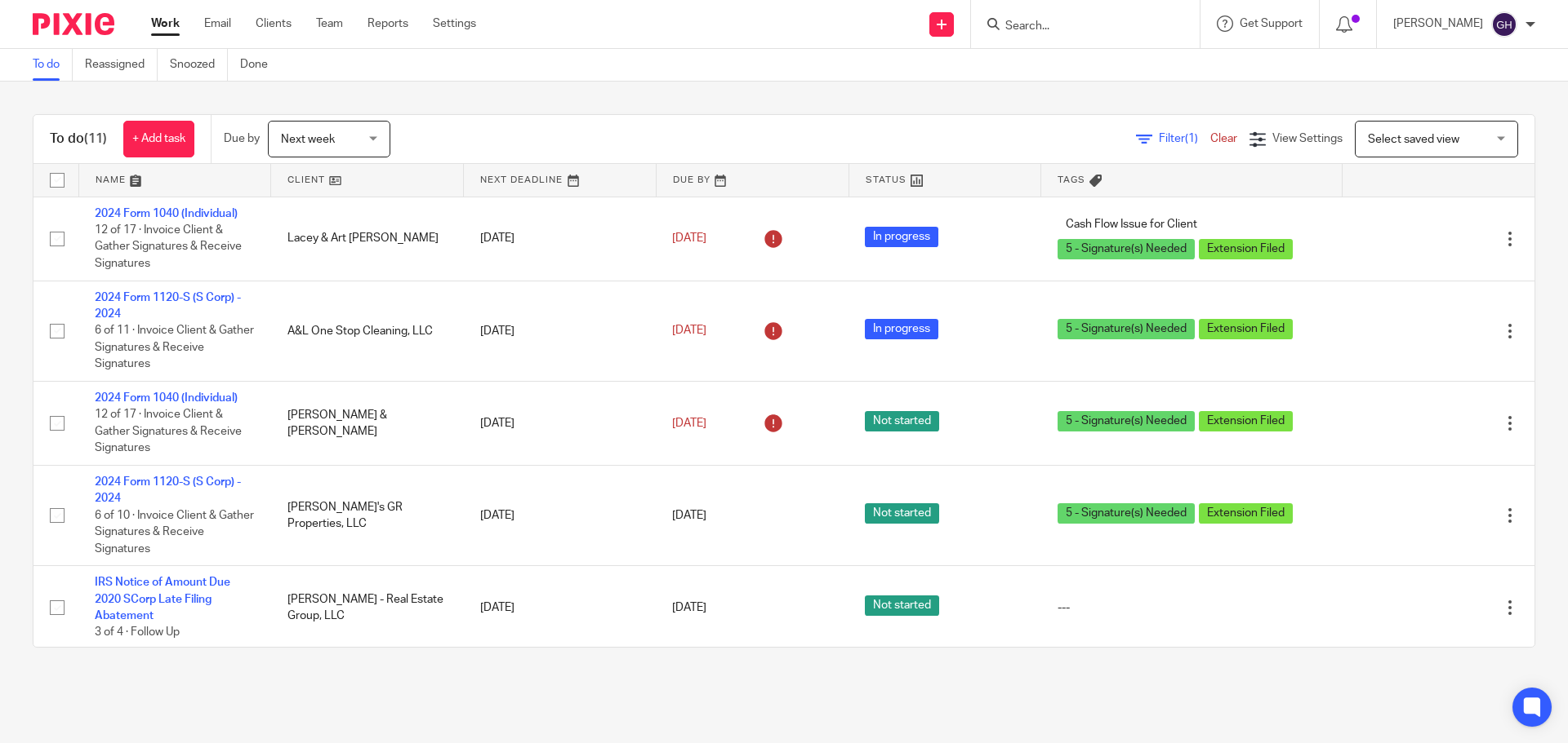
click at [1367, 140] on span "Select saved view" at bounding box center [1412, 140] width 91 height 12
click at [1367, 140] on div "Select saved view" at bounding box center [1412, 139] width 91 height 12
click at [1303, 130] on div "View Settings" at bounding box center [1295, 139] width 93 height 18
click at [380, 126] on div "Next week Next week" at bounding box center [328, 139] width 122 height 37
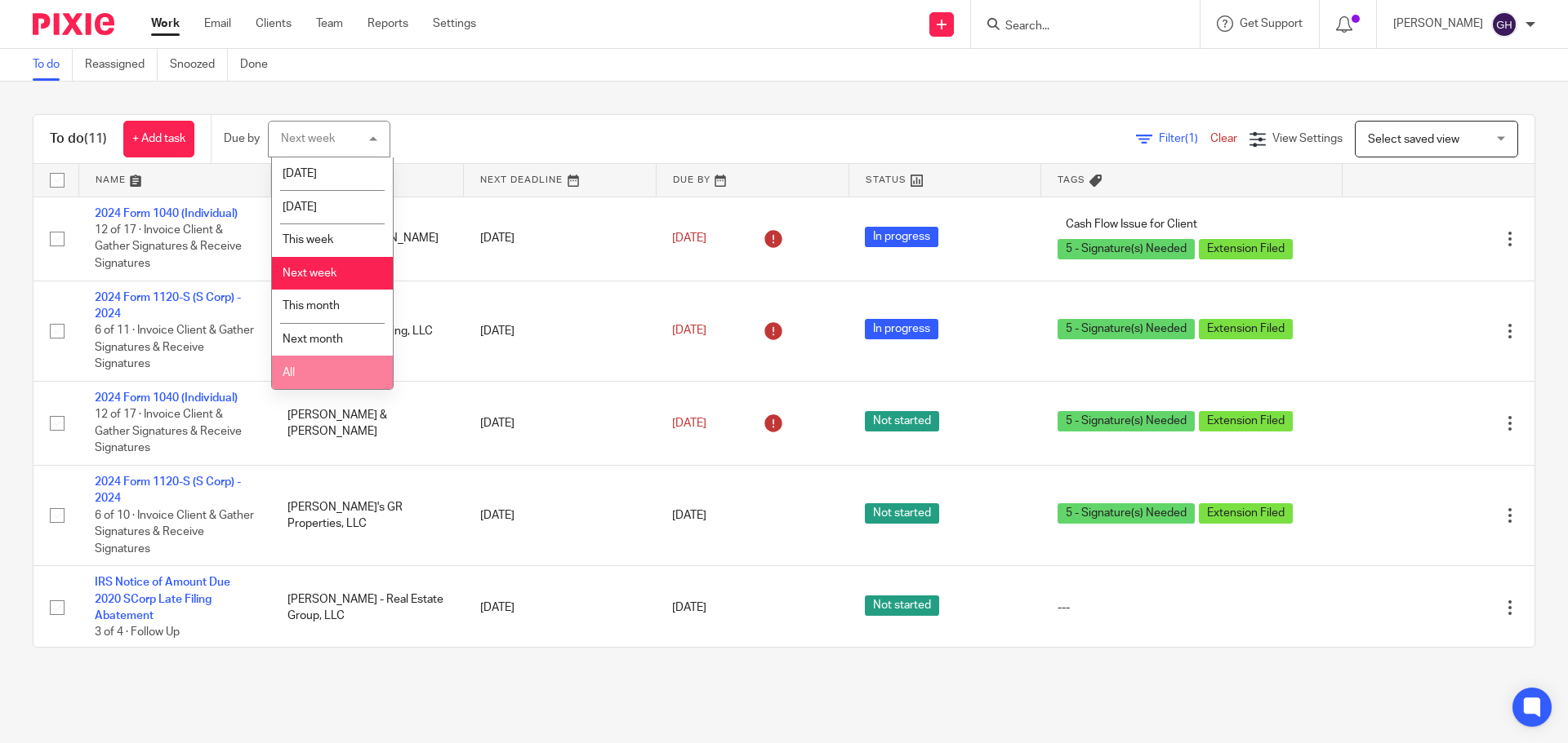
click at [346, 360] on li "All" at bounding box center [332, 372] width 120 height 33
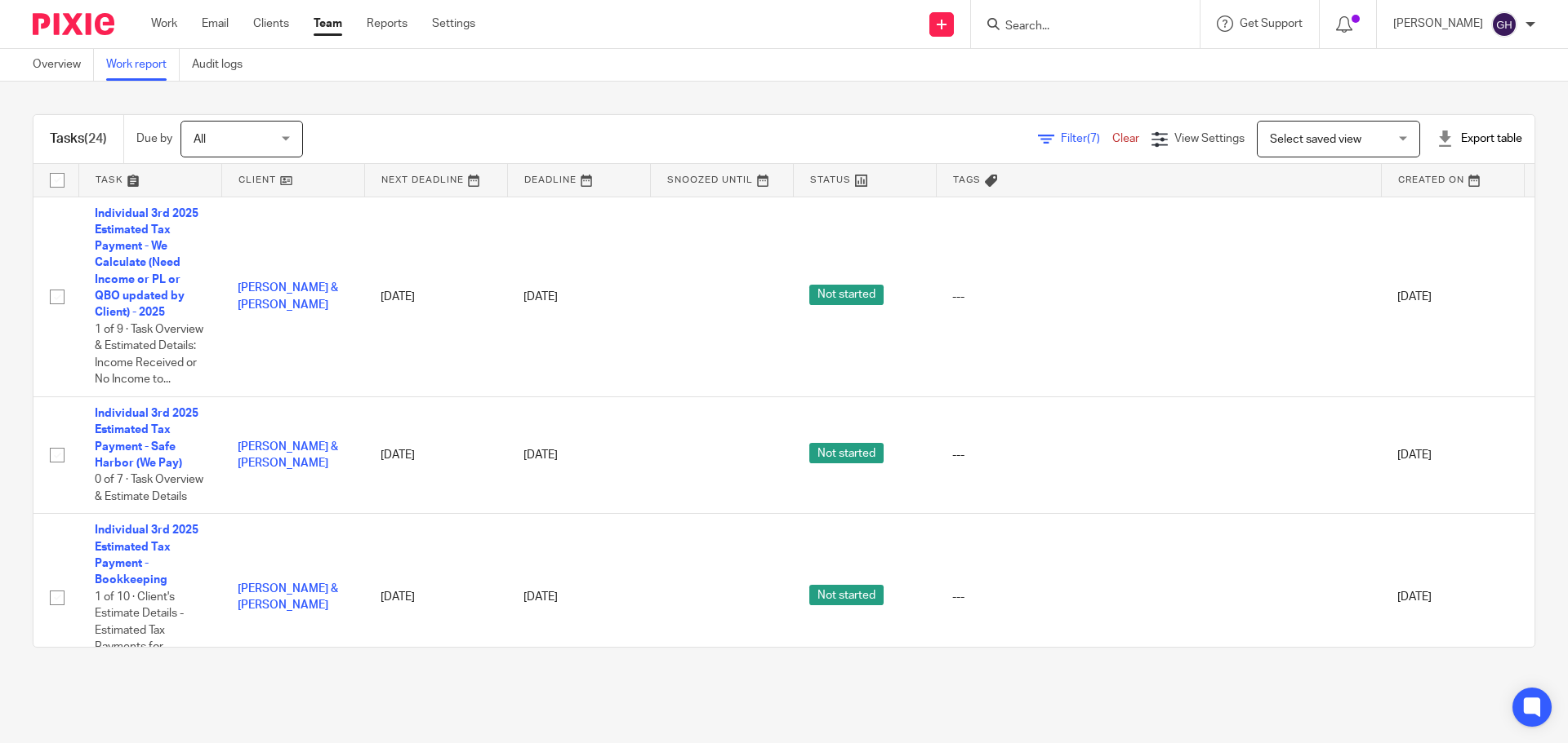
click at [253, 137] on span "All" at bounding box center [237, 138] width 86 height 34
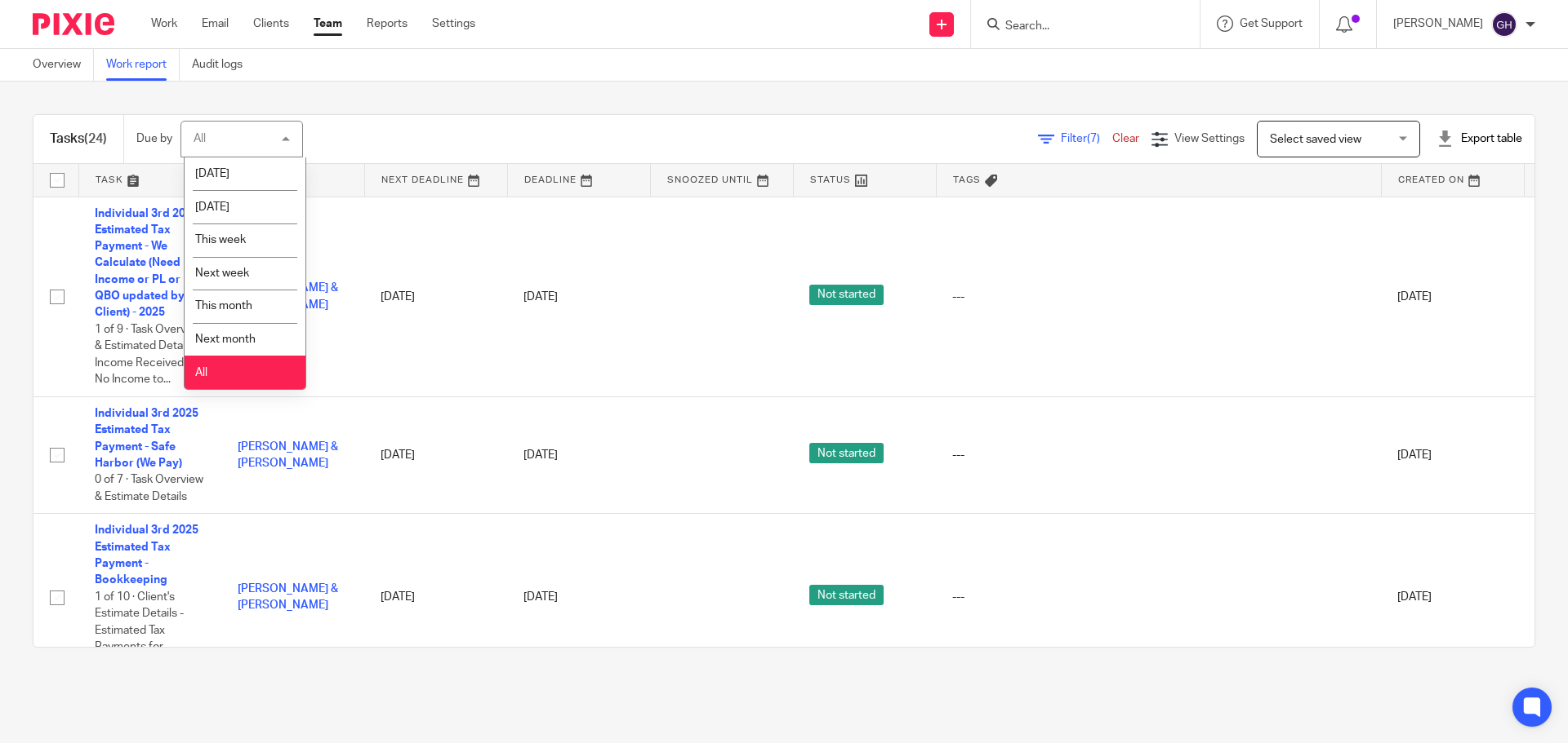
click at [253, 137] on div "All All" at bounding box center [241, 139] width 122 height 37
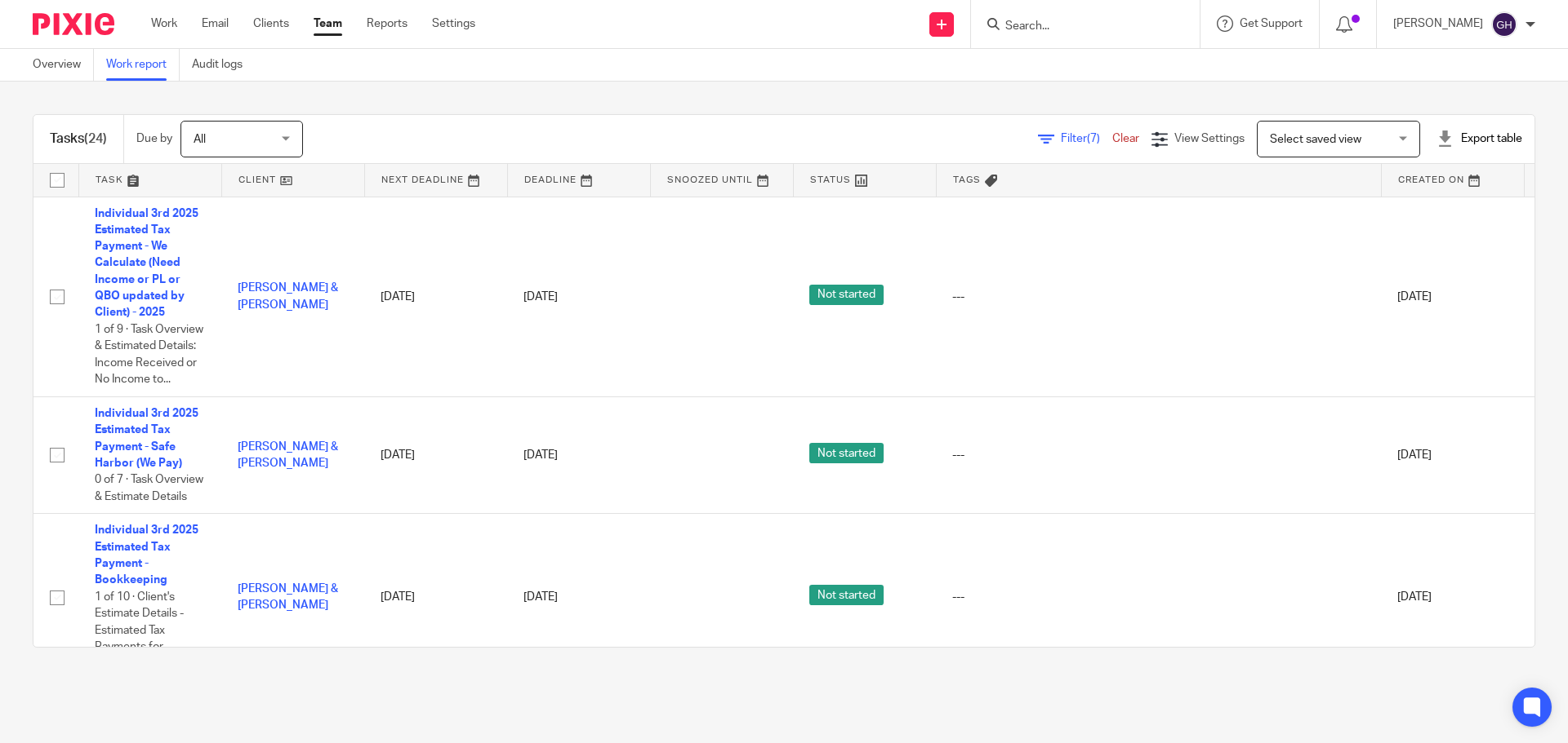
click at [1038, 135] on link "Filter (7)" at bounding box center [1075, 139] width 74 height 12
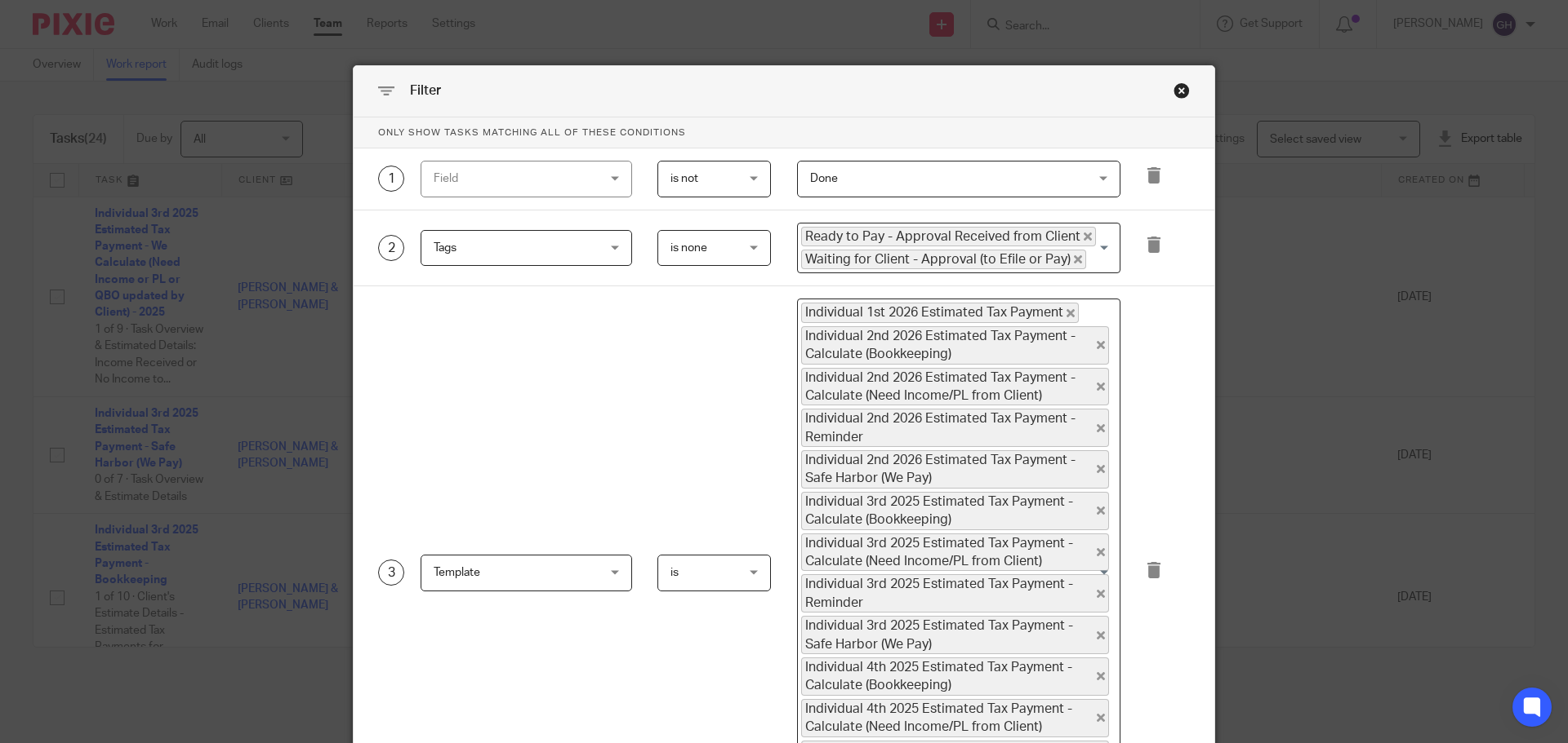
click at [1173, 93] on div "Close this dialog window" at bounding box center [1181, 90] width 17 height 17
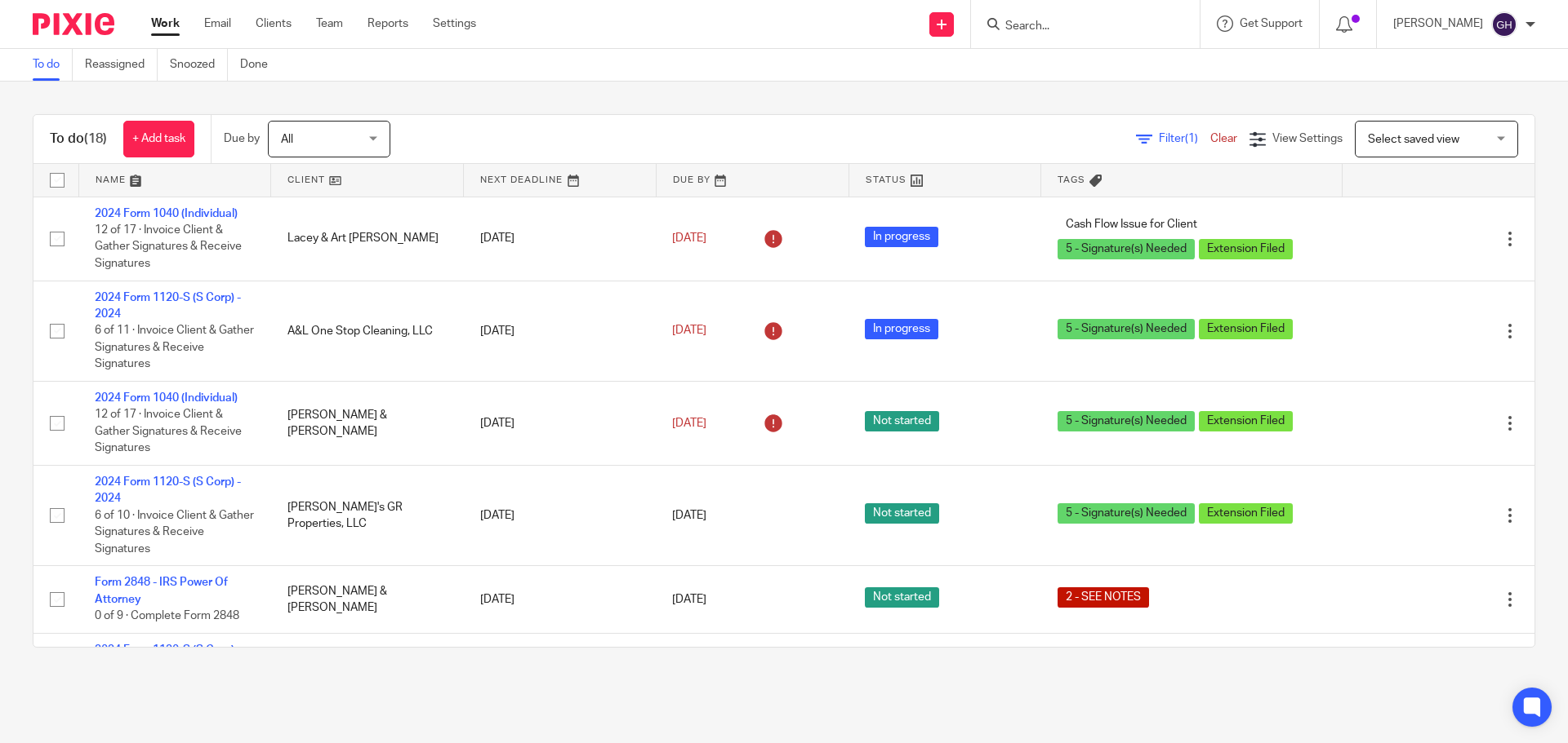
click at [308, 147] on span "All" at bounding box center [324, 138] width 86 height 34
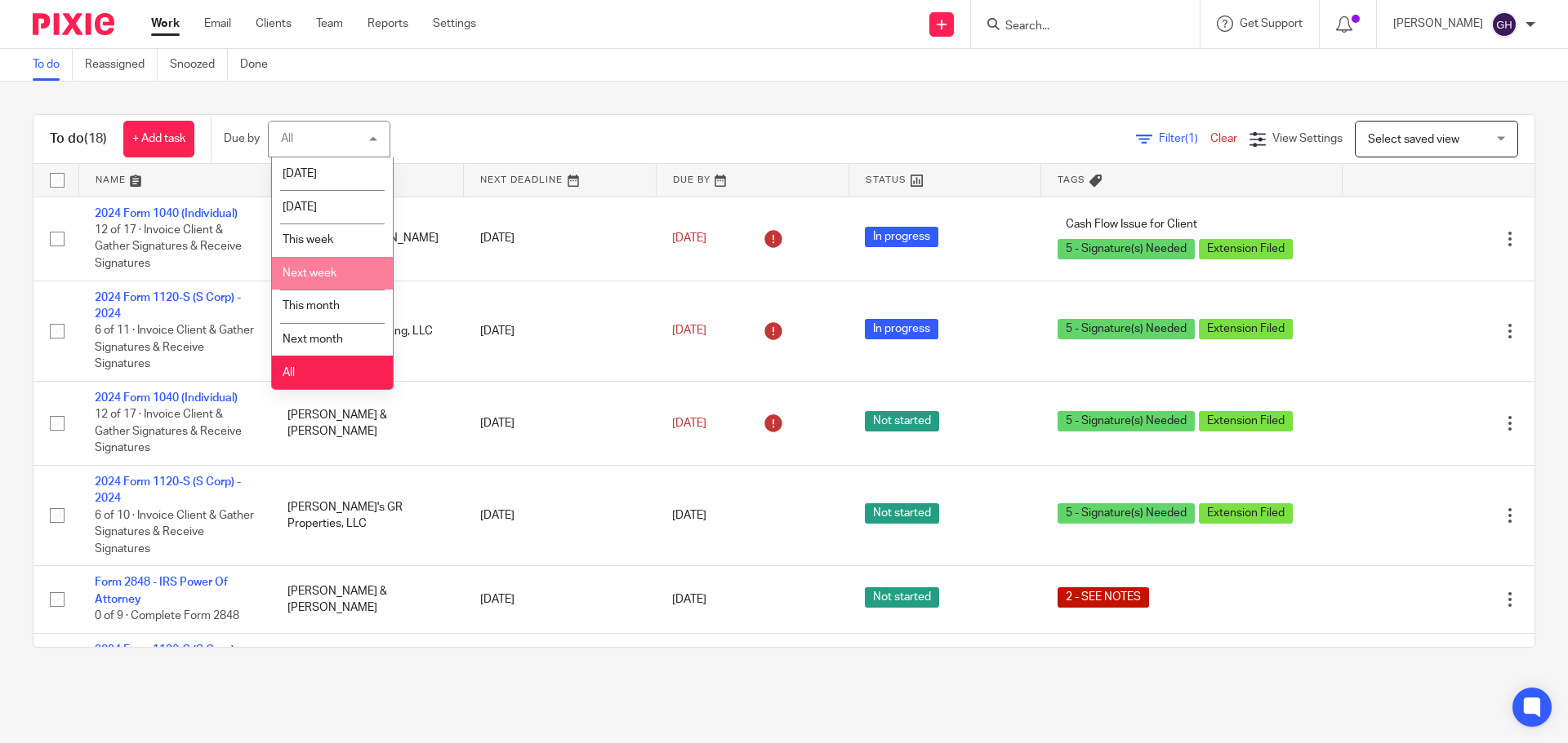
click at [345, 262] on li "Next week" at bounding box center [332, 274] width 120 height 33
